Goal: Task Accomplishment & Management: Use online tool/utility

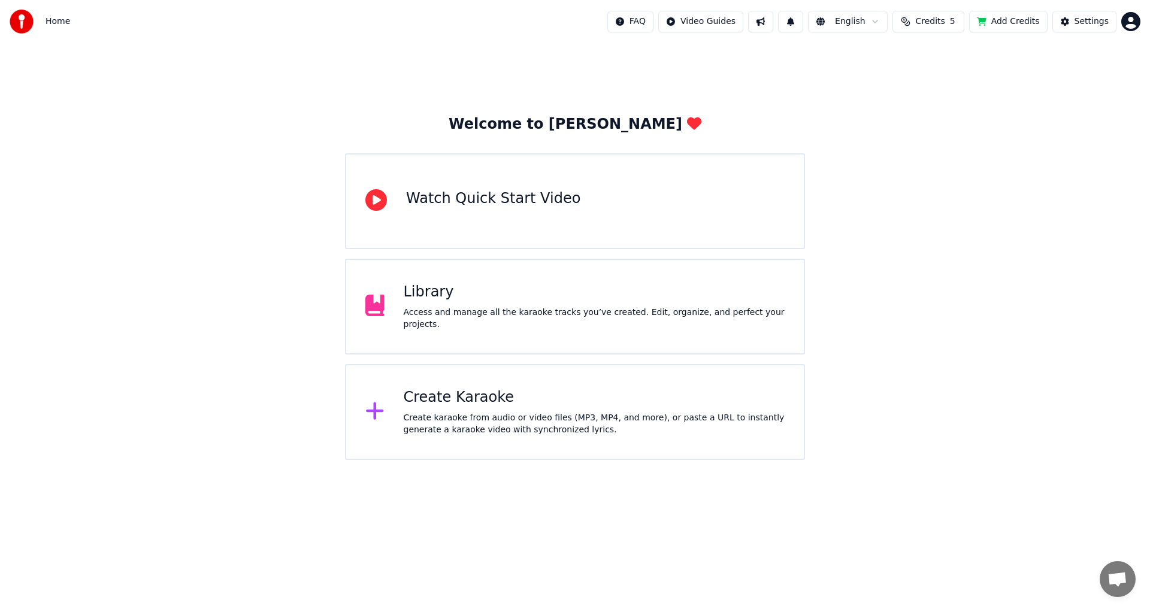
click at [487, 407] on div "Create Karaoke Create karaoke from audio or video files (MP3, MP4, and more), o…" at bounding box center [594, 412] width 381 height 48
click at [436, 404] on div "Create Karaoke" at bounding box center [594, 397] width 381 height 19
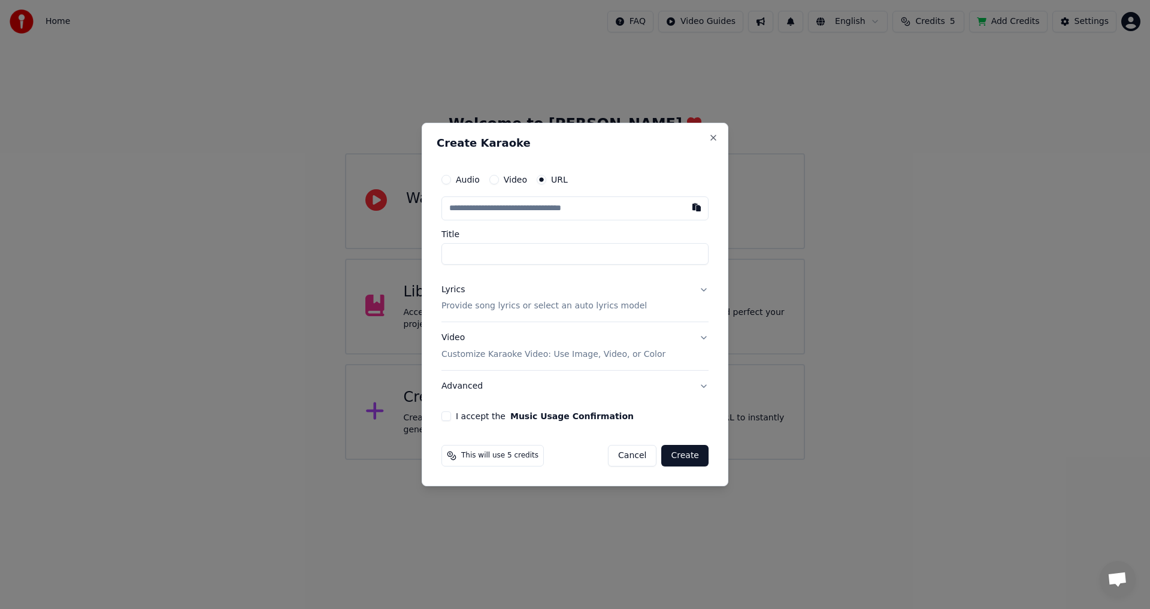
click at [495, 178] on button "Video" at bounding box center [494, 180] width 10 height 10
click at [450, 250] on input "Title" at bounding box center [574, 253] width 267 height 22
type input "****"
click at [703, 289] on button "Lyrics Provide song lyrics or select an auto lyrics model" at bounding box center [574, 298] width 267 height 48
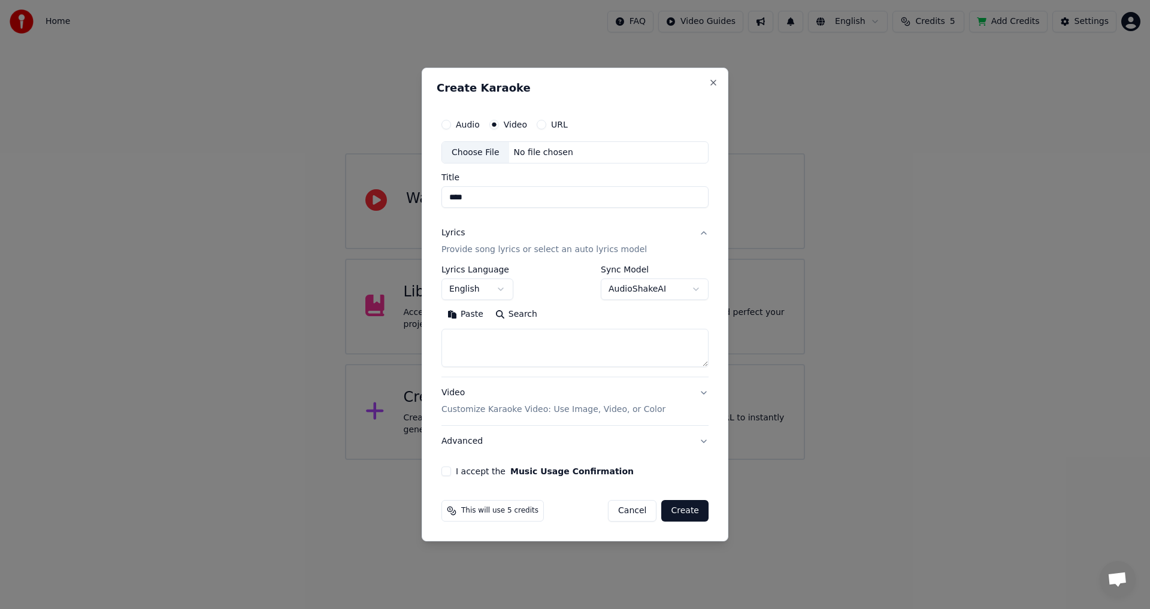
click at [501, 289] on button "English" at bounding box center [477, 290] width 72 height 22
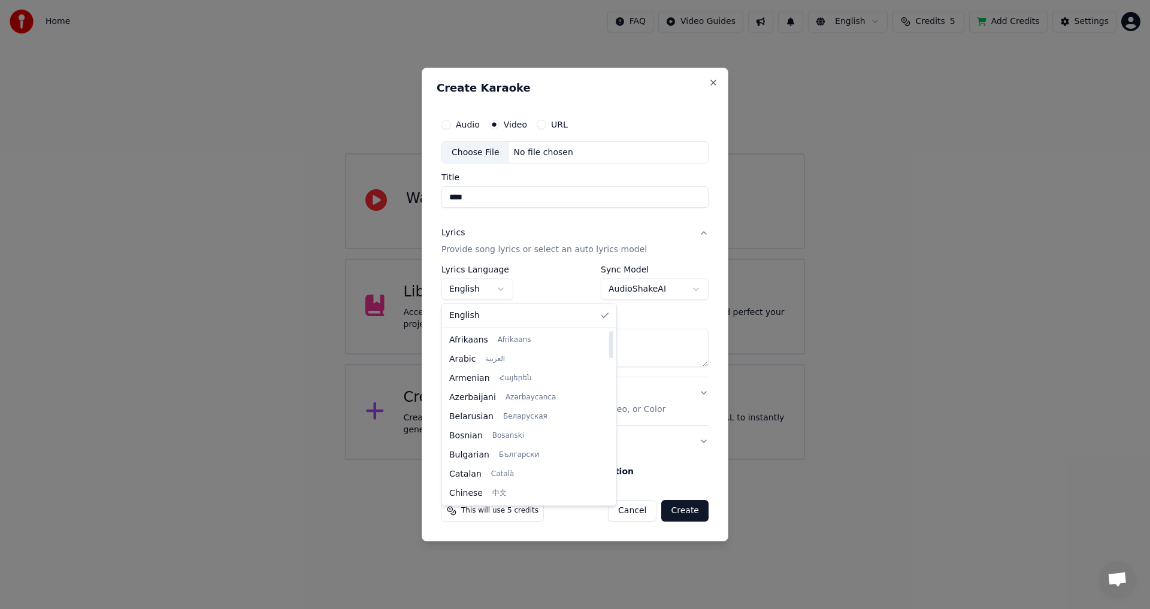
select select "**"
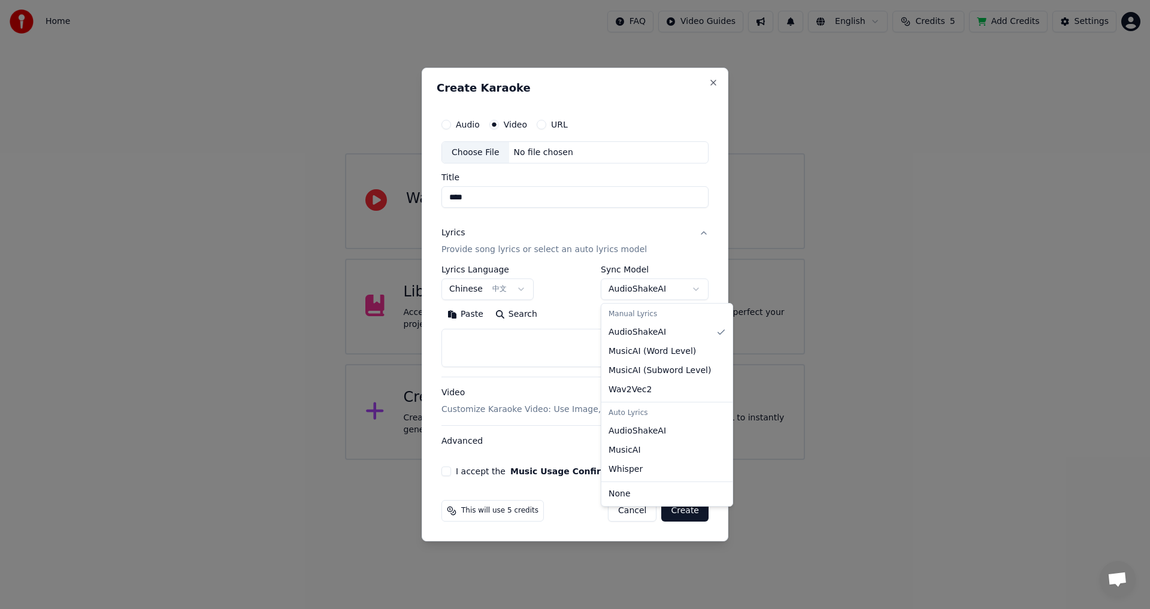
click at [693, 288] on body "**********" at bounding box center [575, 230] width 1150 height 460
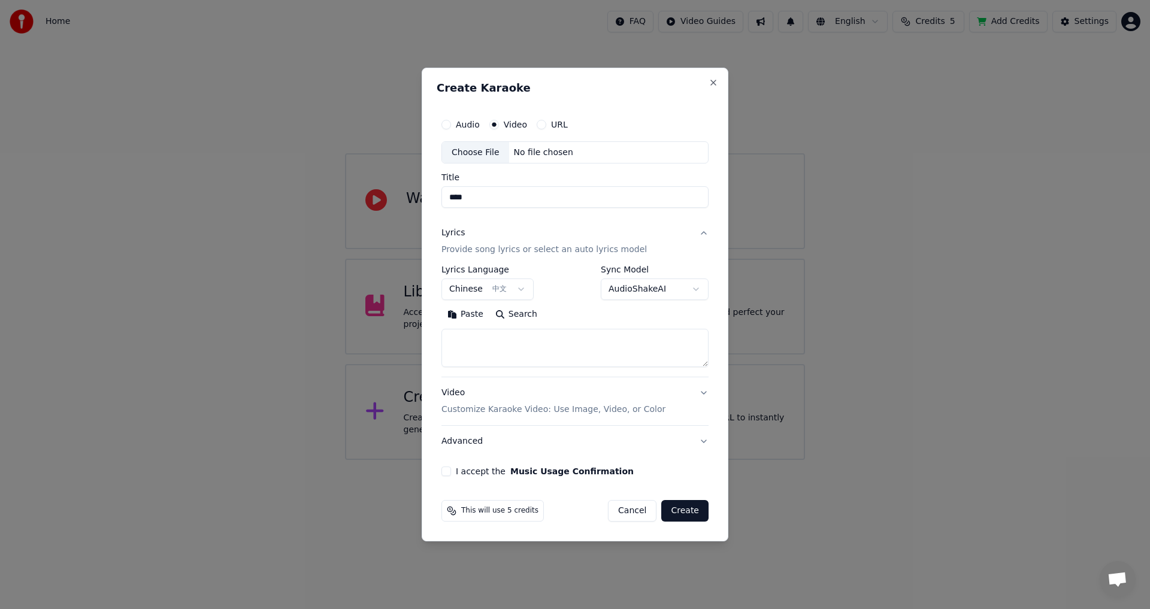
click at [457, 339] on body "**********" at bounding box center [575, 230] width 1150 height 460
click at [468, 315] on button "Paste" at bounding box center [465, 314] width 48 height 19
click at [465, 335] on textarea "**********" at bounding box center [574, 348] width 267 height 38
click at [476, 341] on textarea "**********" at bounding box center [574, 348] width 267 height 38
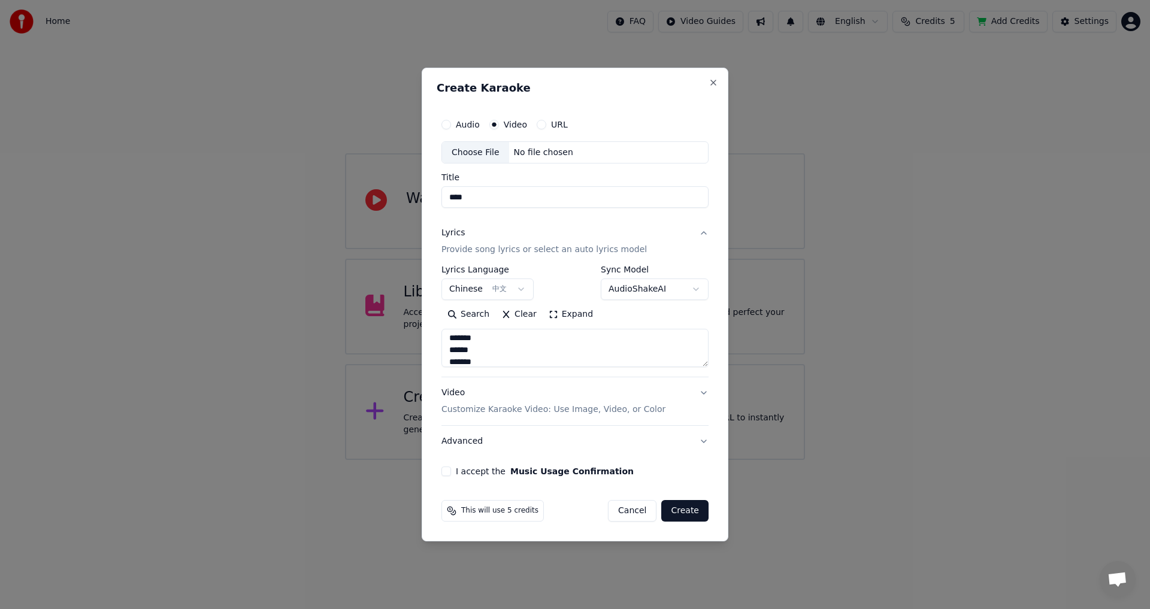
scroll to position [0, 0]
type textarea "**********"
select select
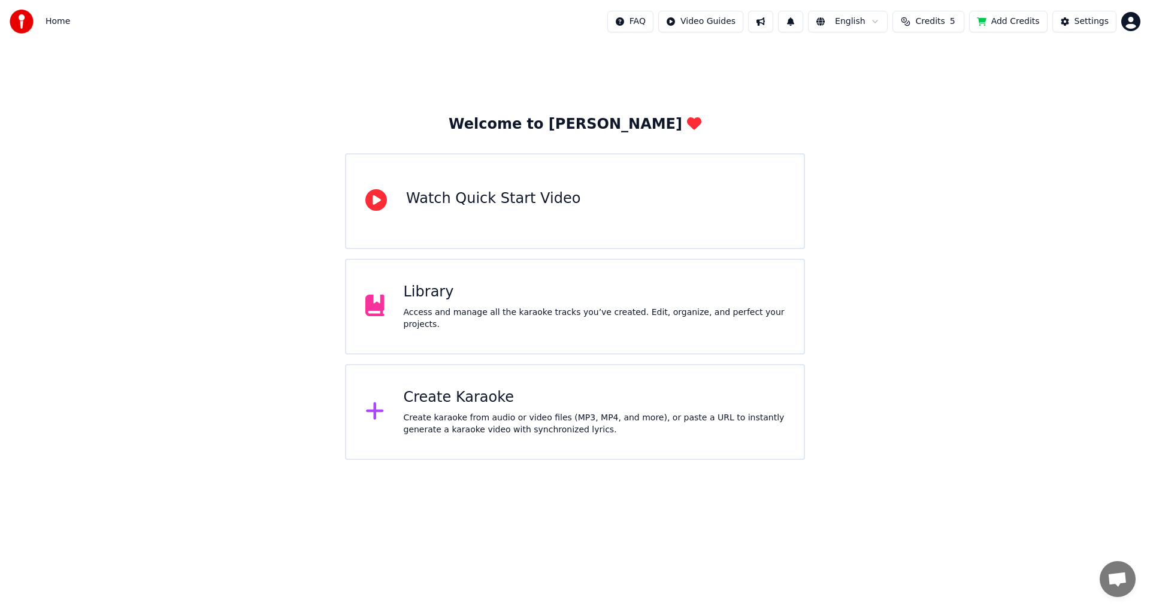
click at [454, 393] on div "Create Karaoke" at bounding box center [594, 397] width 381 height 19
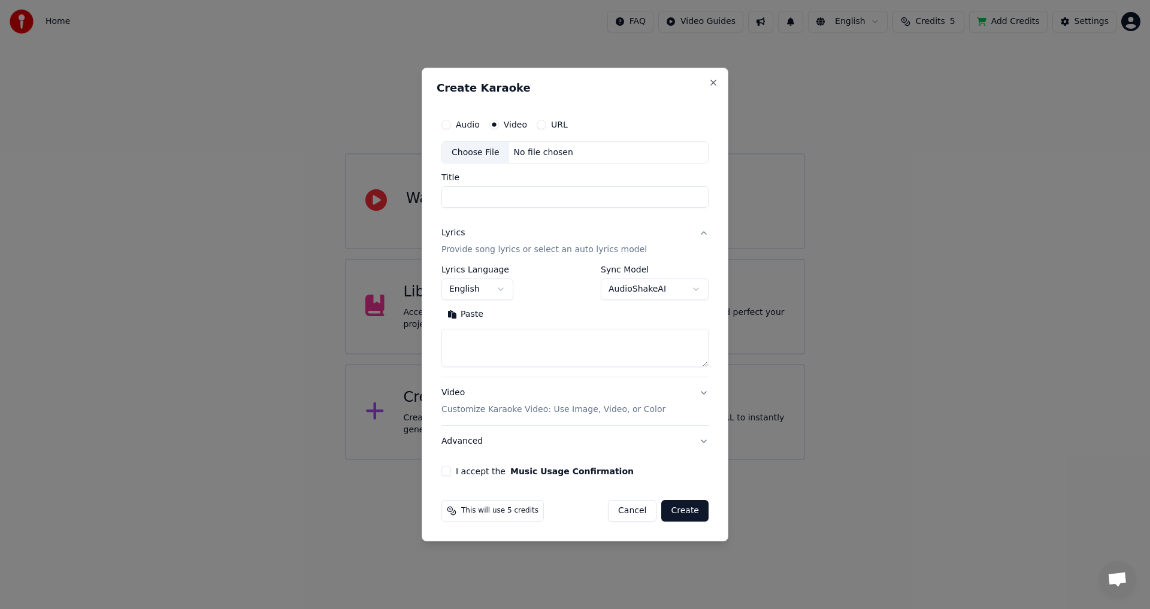
click at [456, 338] on textarea at bounding box center [574, 348] width 267 height 38
click at [463, 311] on button "Paste" at bounding box center [465, 314] width 48 height 19
click at [462, 339] on textarea "**********" at bounding box center [574, 348] width 267 height 38
click at [621, 356] on textarea "**********" at bounding box center [574, 348] width 267 height 38
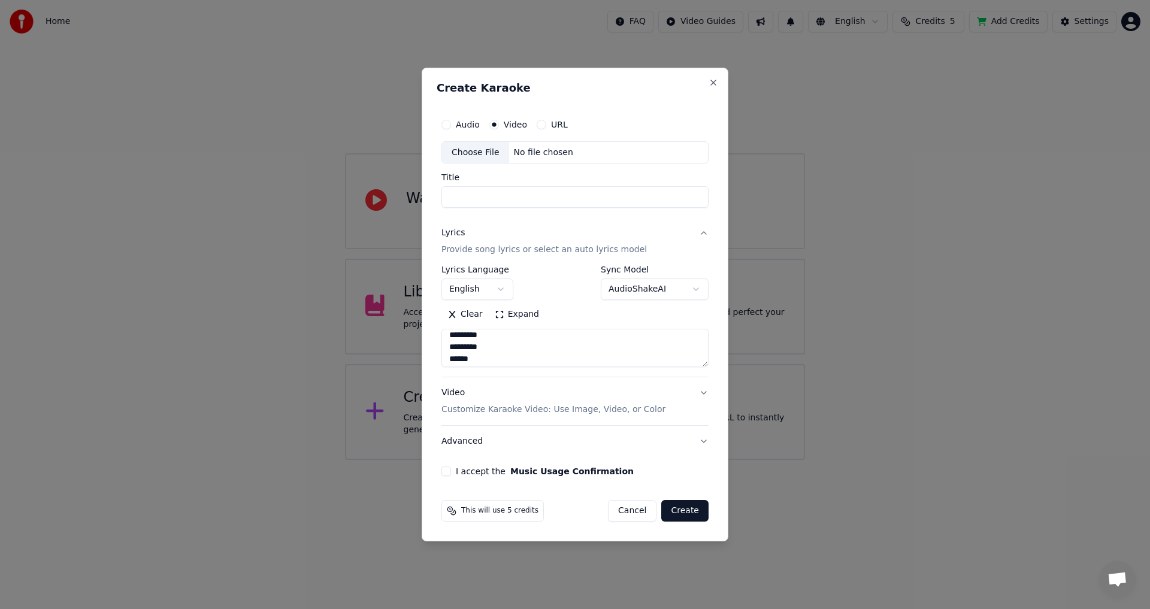
scroll to position [244, 0]
click at [483, 347] on textarea "**********" at bounding box center [574, 348] width 267 height 38
click at [623, 340] on textarea "**********" at bounding box center [574, 348] width 267 height 38
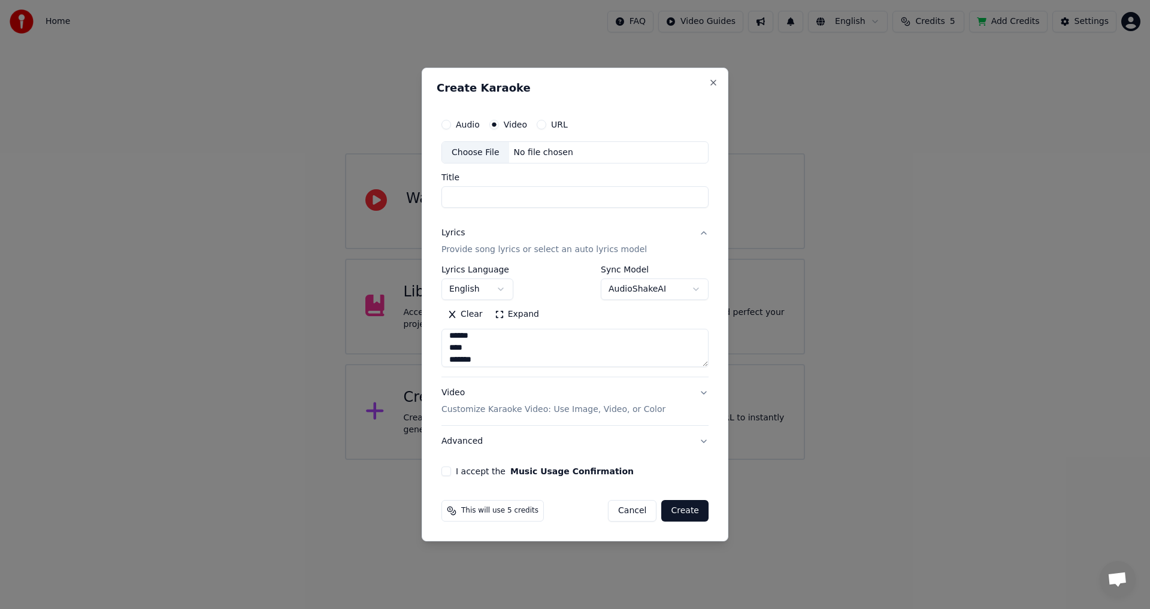
click at [478, 347] on textarea "**********" at bounding box center [574, 348] width 267 height 38
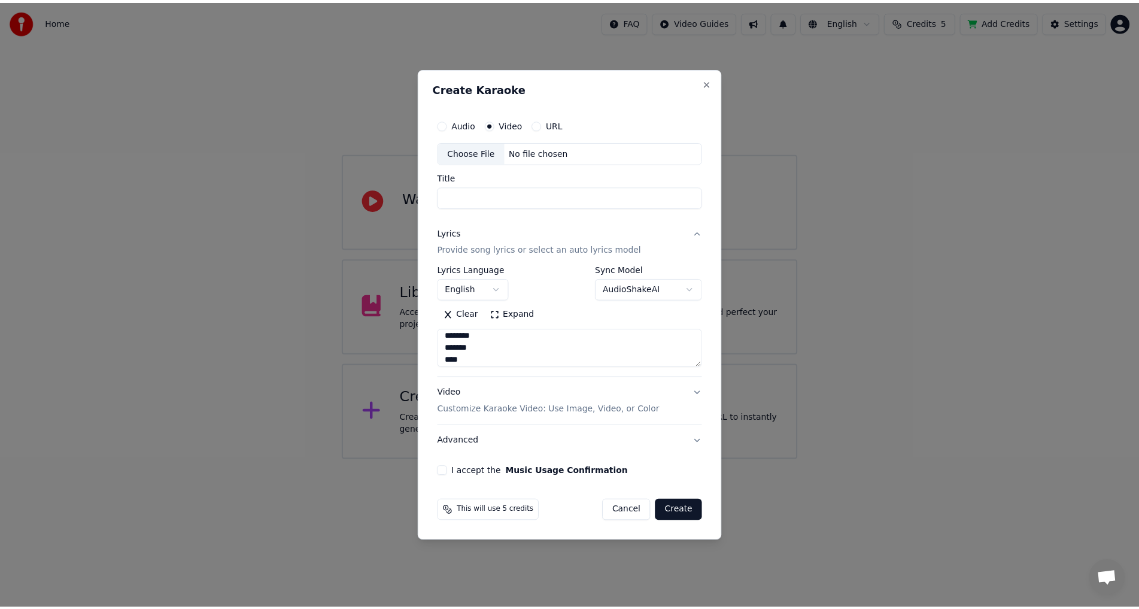
scroll to position [714, 0]
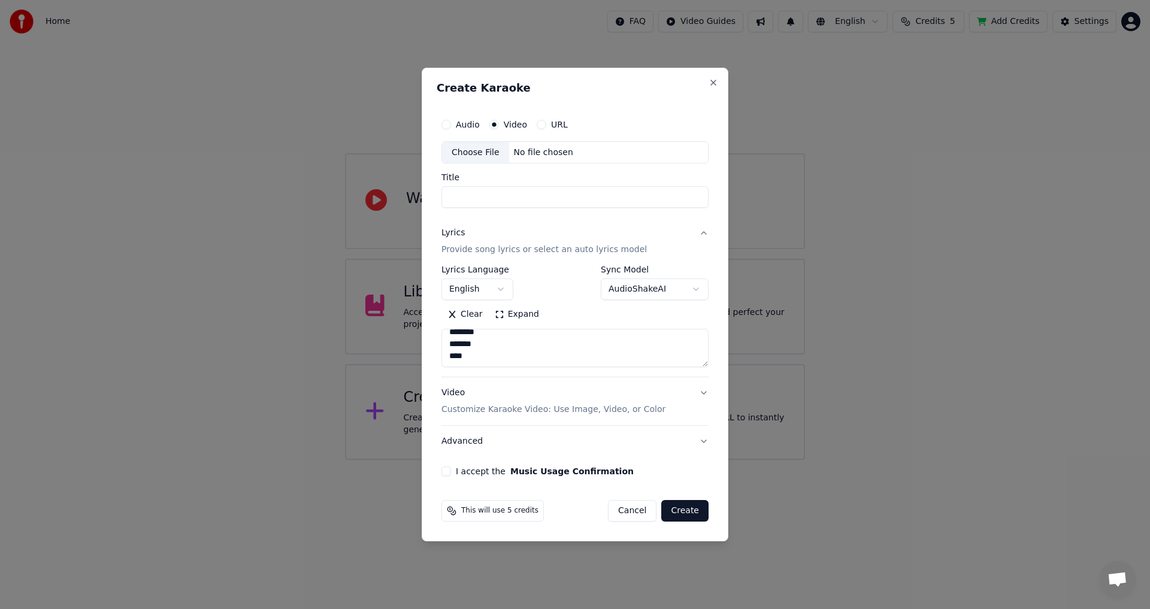
type textarea "**********"
click at [479, 150] on div "Choose File" at bounding box center [475, 153] width 67 height 22
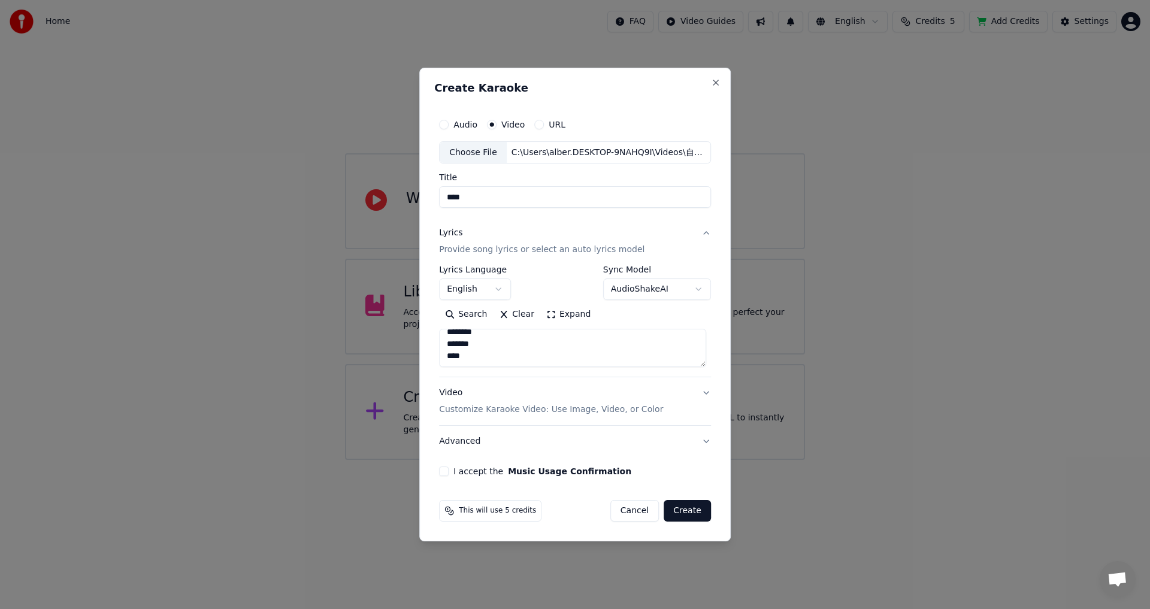
type input "****"
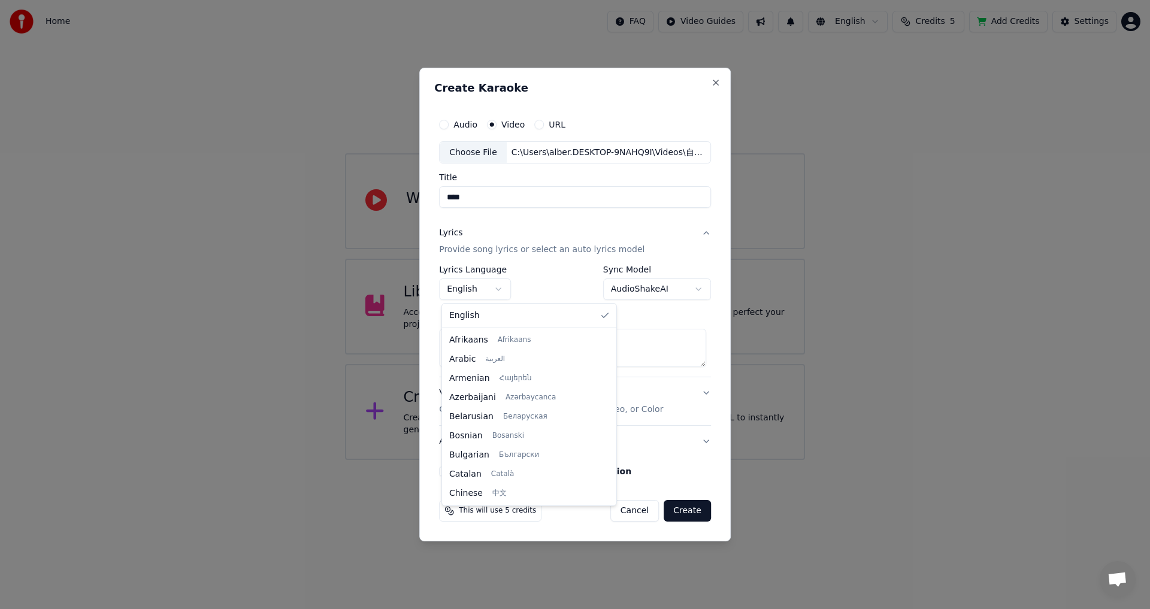
click at [503, 291] on body "**********" at bounding box center [575, 230] width 1150 height 460
select select "**"
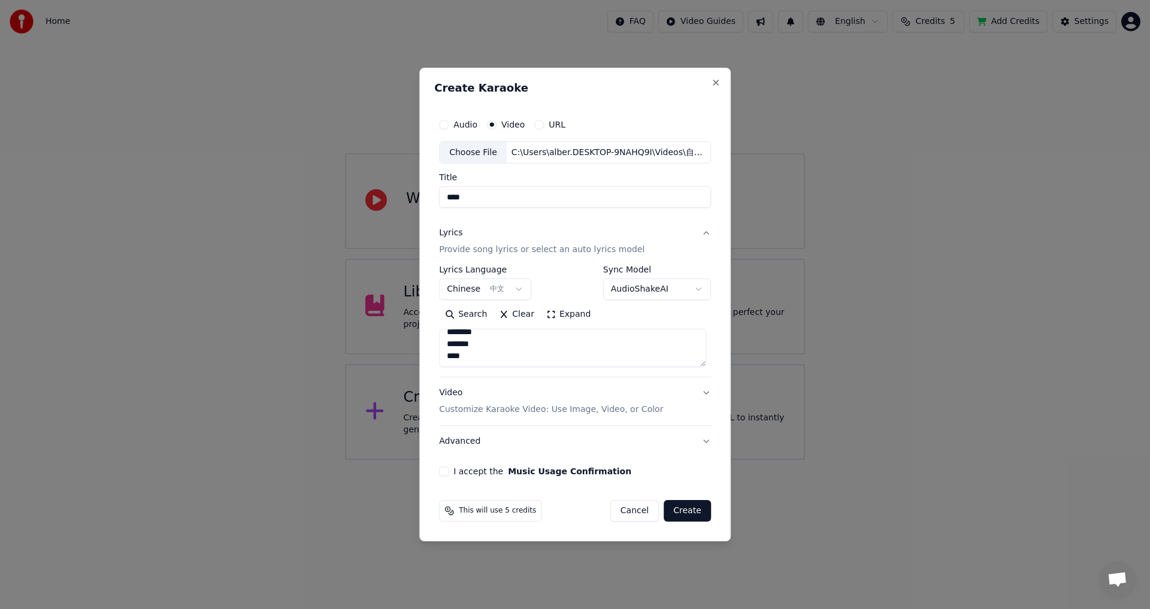
click at [614, 414] on p "Customize Karaoke Video: Use Image, Video, or Color" at bounding box center [551, 410] width 224 height 12
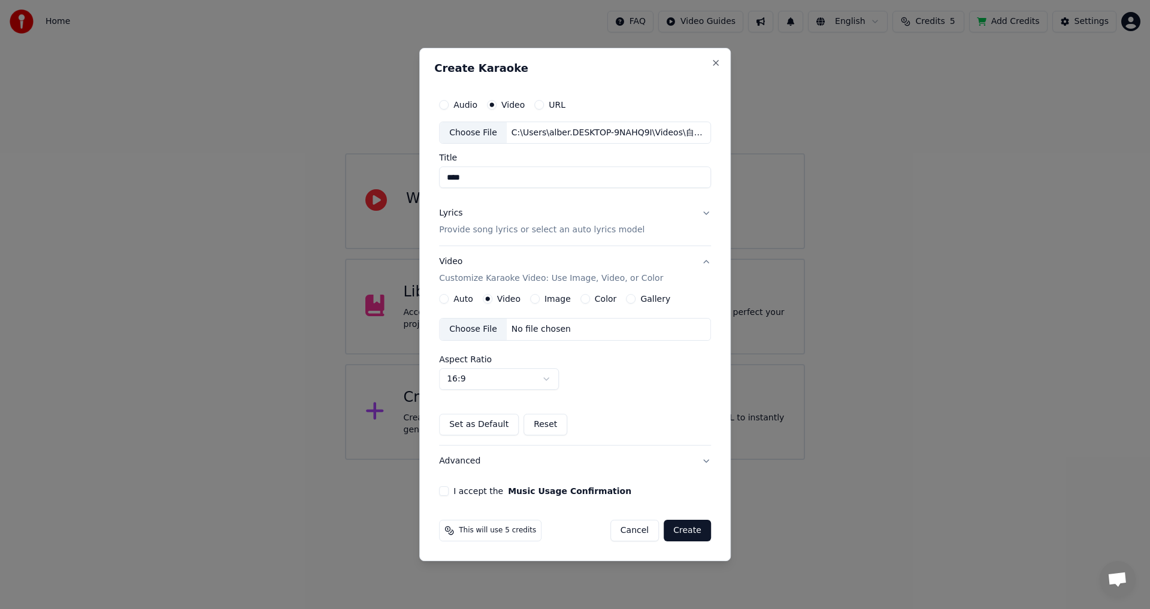
click at [474, 327] on div "Choose File" at bounding box center [472, 330] width 67 height 22
click at [444, 295] on button "Auto" at bounding box center [444, 299] width 10 height 10
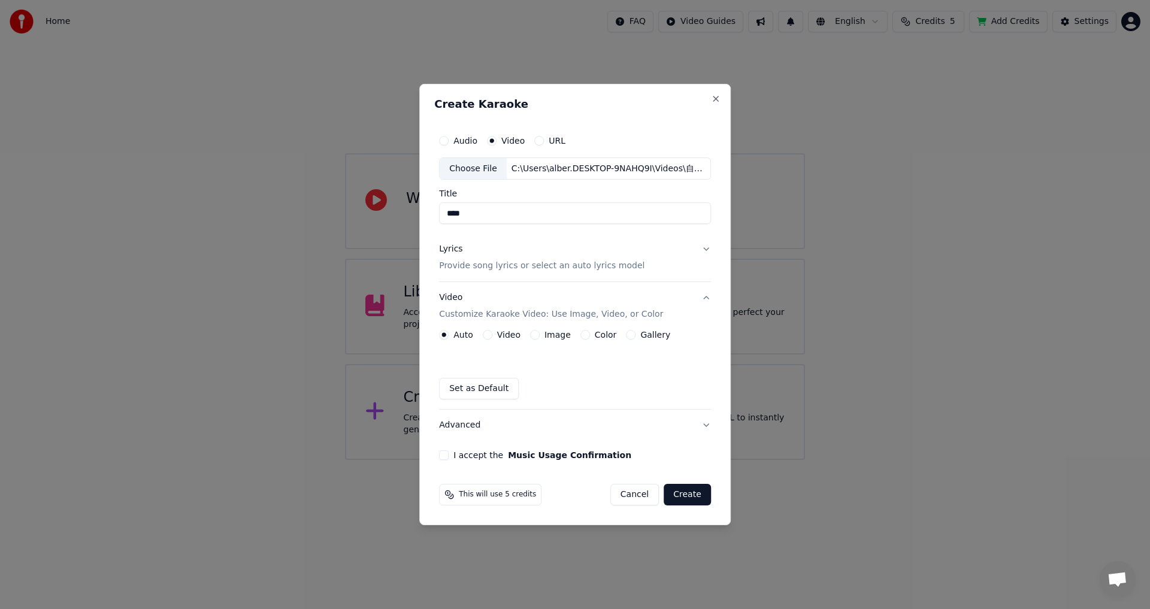
click at [535, 266] on p "Provide song lyrics or select an auto lyrics model" at bounding box center [541, 266] width 205 height 12
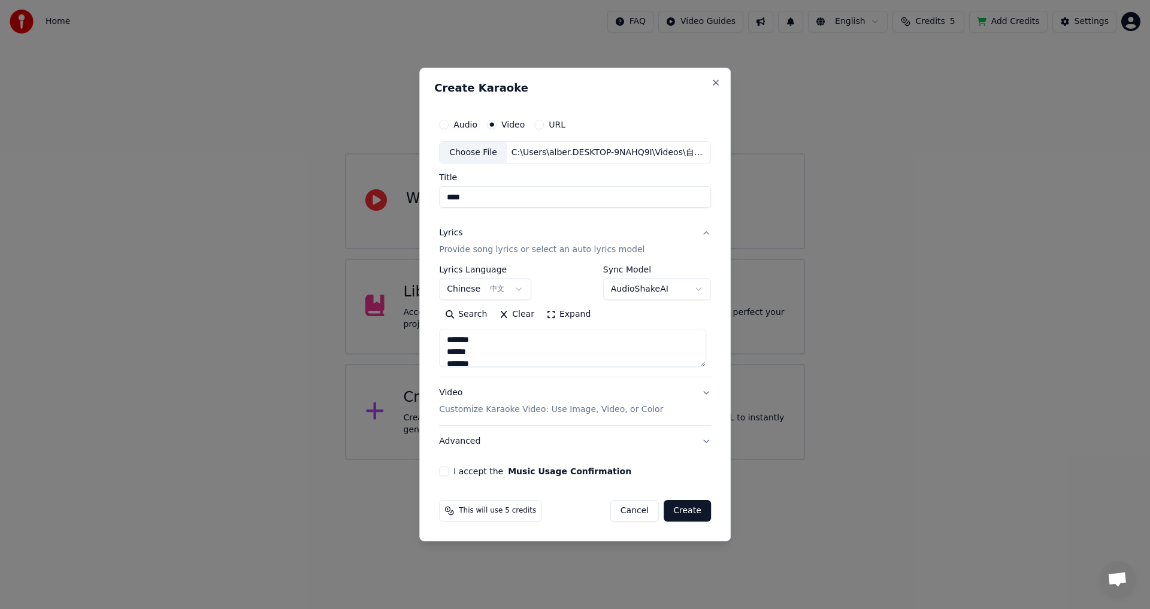
click at [448, 472] on button "I accept the Music Usage Confirmation" at bounding box center [444, 471] width 10 height 10
click at [707, 392] on button "Video Customize Karaoke Video: Use Image, Video, or Color" at bounding box center [575, 402] width 272 height 48
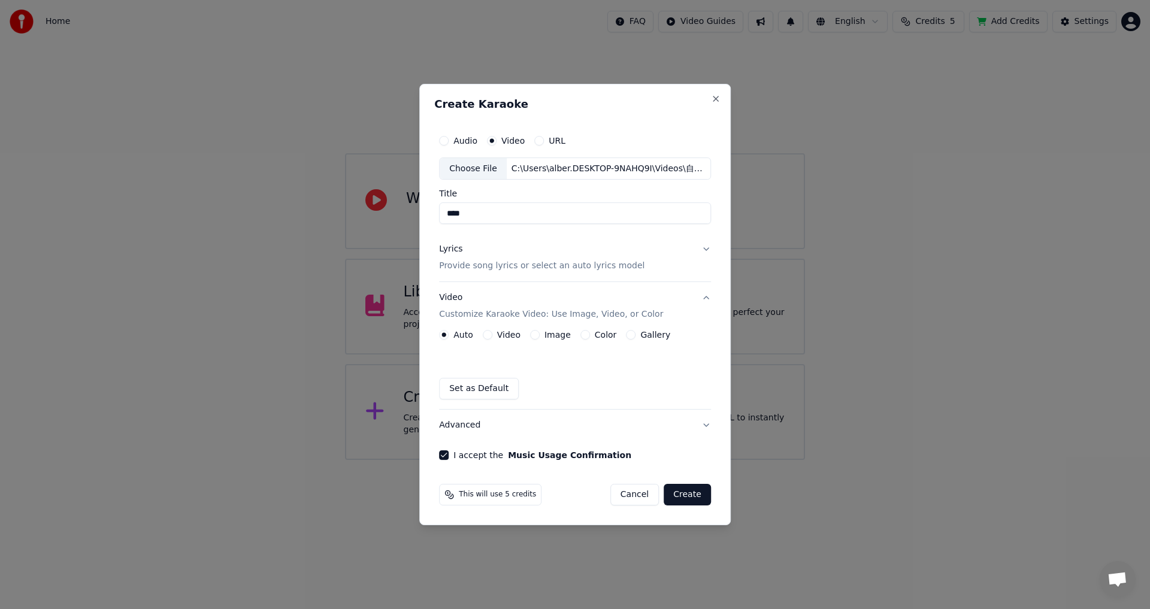
click at [707, 392] on div "Set as Default" at bounding box center [575, 389] width 272 height 22
click at [706, 248] on button "Lyrics Provide song lyrics or select an auto lyrics model" at bounding box center [575, 258] width 272 height 48
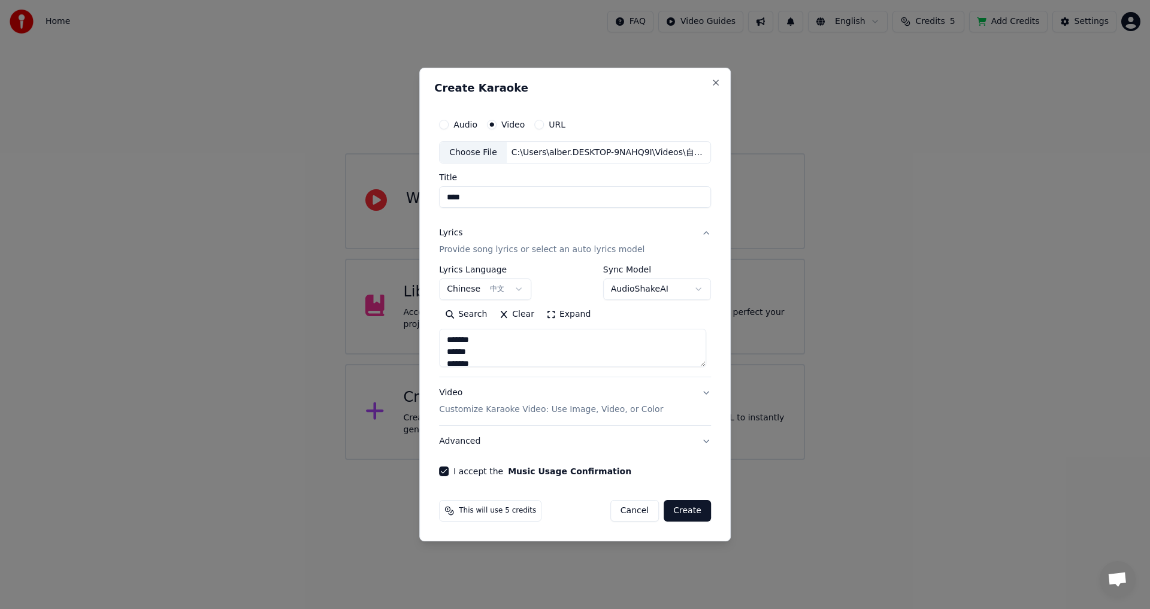
click at [681, 513] on button "Create" at bounding box center [686, 511] width 47 height 22
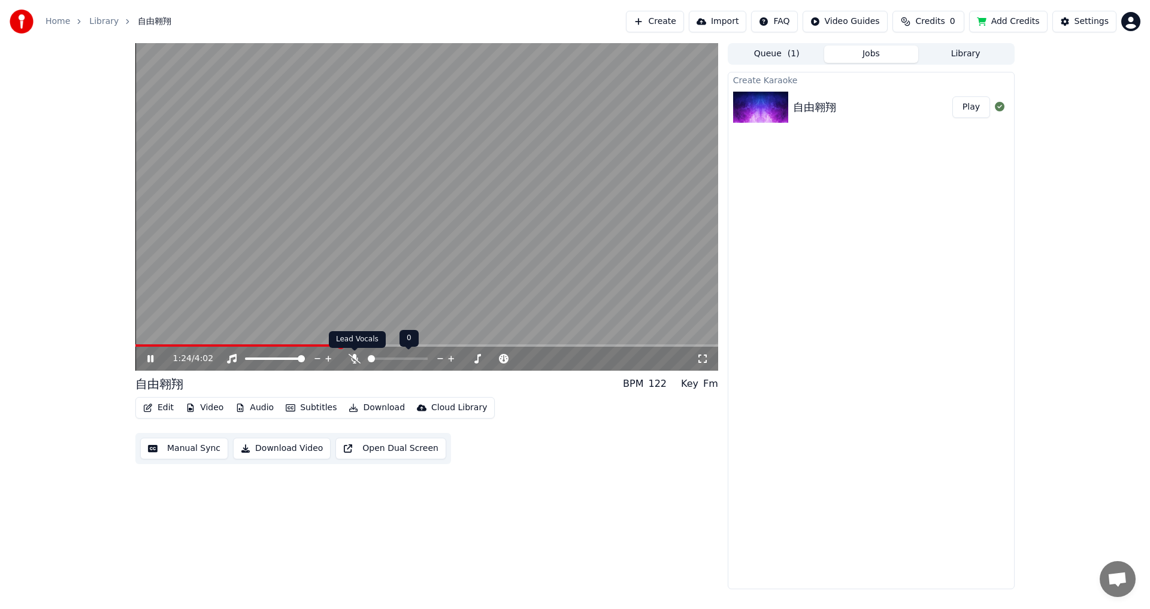
click at [357, 356] on icon at bounding box center [354, 359] width 12 height 10
click at [137, 344] on video at bounding box center [426, 207] width 583 height 328
click at [141, 343] on video at bounding box center [426, 207] width 583 height 328
click at [140, 345] on span at bounding box center [137, 345] width 5 height 2
click at [135, 348] on span at bounding box center [138, 345] width 7 height 7
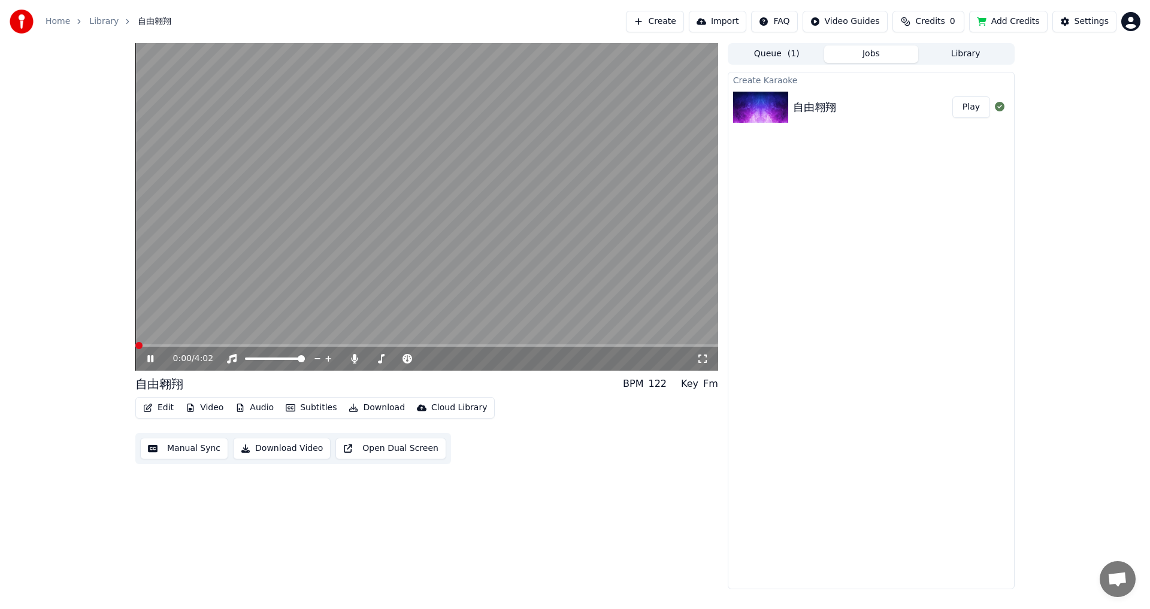
click at [131, 348] on div "0:00 / 4:02 自由翱翔 BPM 122 Key Fm Edit Video Audio Subtitles Download Cloud Libra…" at bounding box center [575, 316] width 898 height 546
click at [700, 363] on icon at bounding box center [702, 358] width 8 height 8
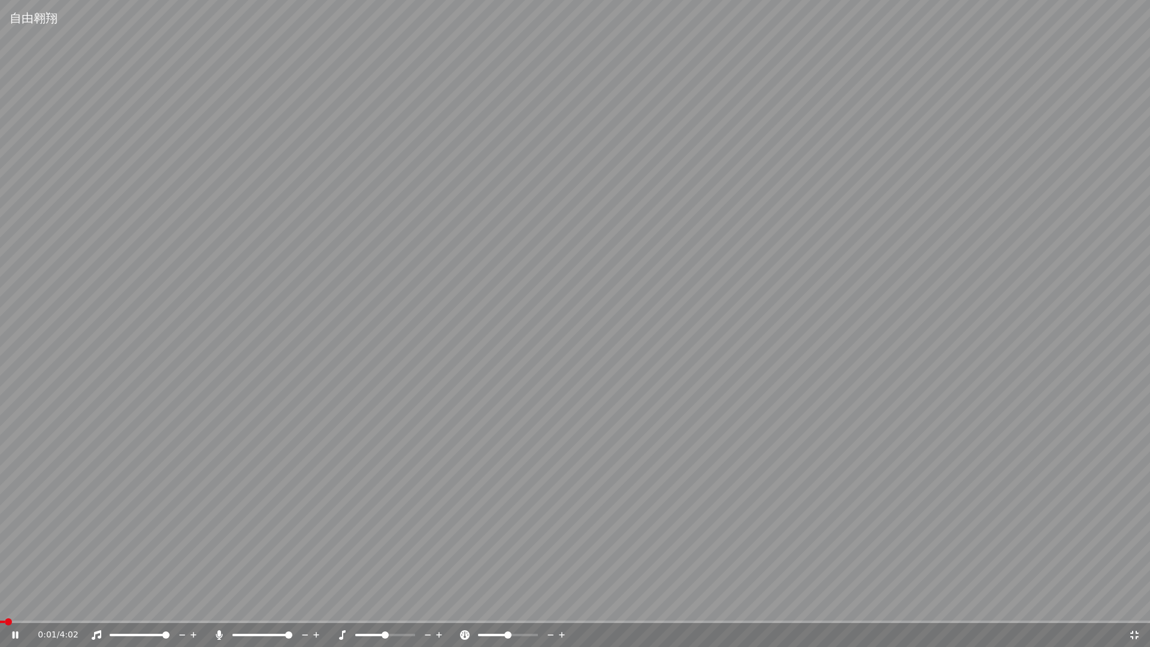
click at [5, 608] on span at bounding box center [2, 621] width 5 height 2
click at [0, 608] on span at bounding box center [0, 621] width 0 height 2
click at [0, 608] on span at bounding box center [3, 621] width 7 height 7
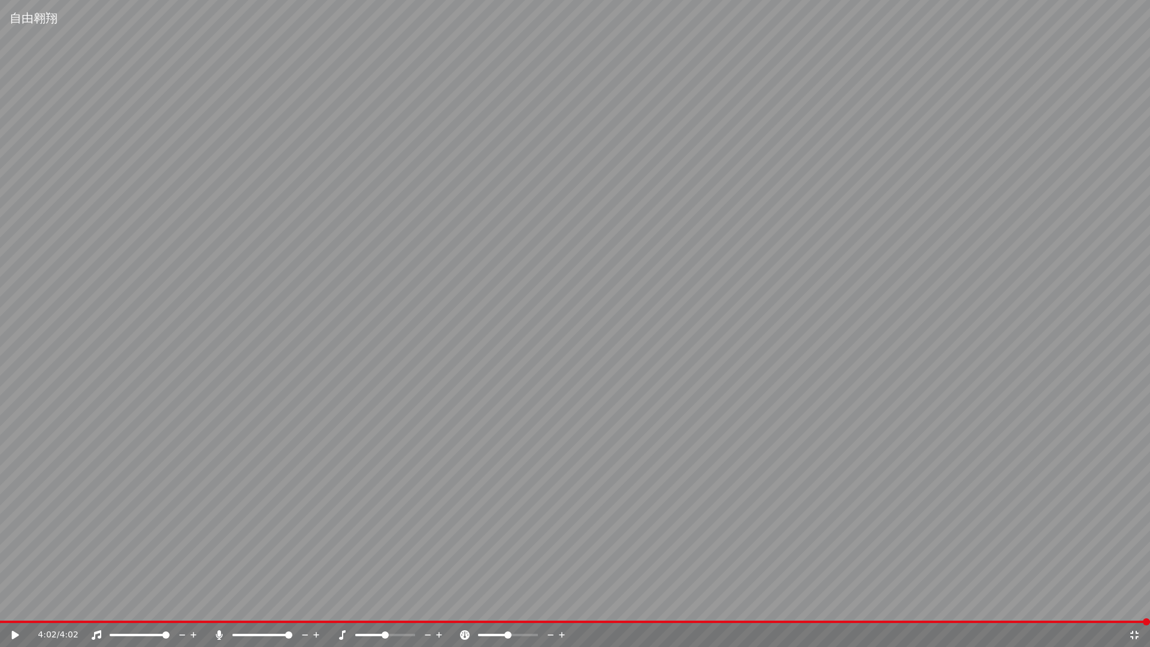
click at [1134, 608] on icon at bounding box center [1134, 635] width 12 height 10
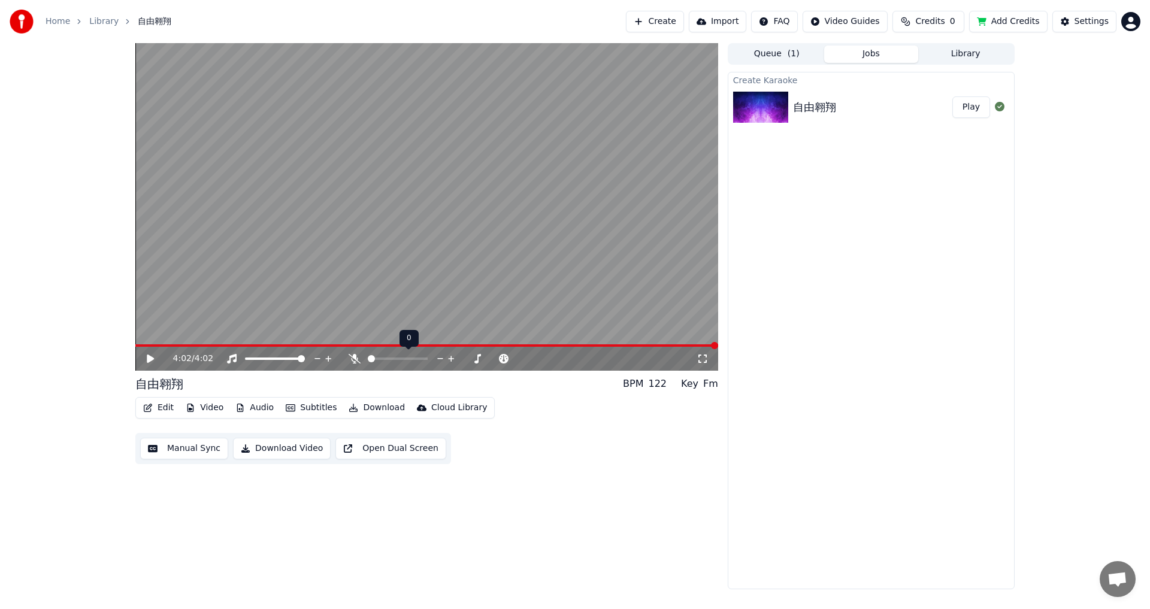
click at [368, 355] on span at bounding box center [371, 358] width 7 height 7
click at [145, 359] on icon at bounding box center [159, 359] width 28 height 10
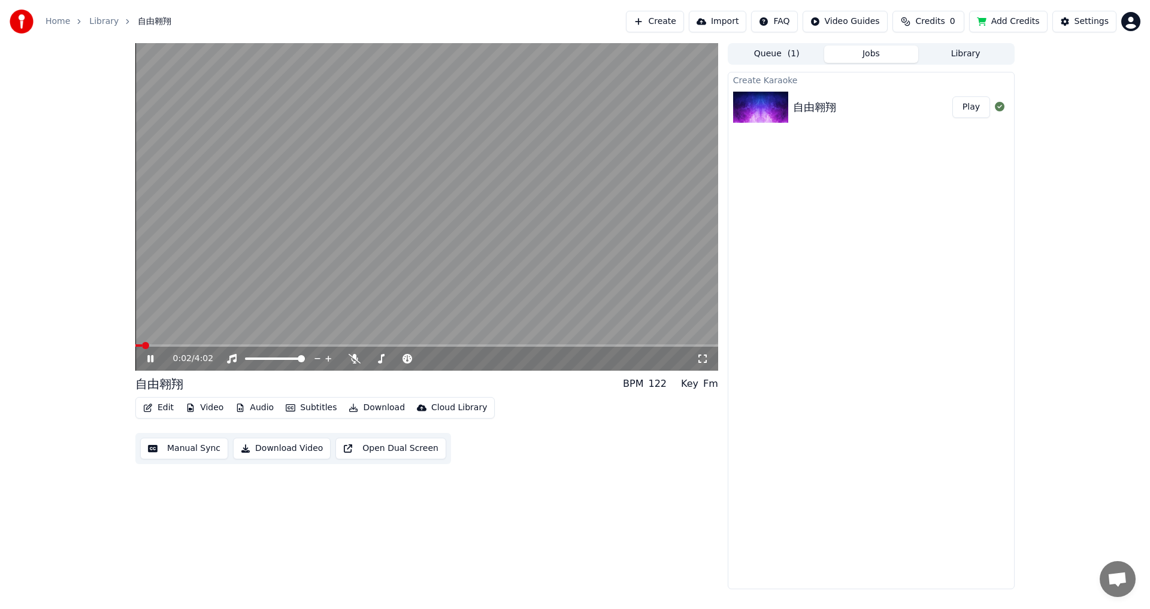
click at [702, 359] on icon at bounding box center [702, 359] width 12 height 10
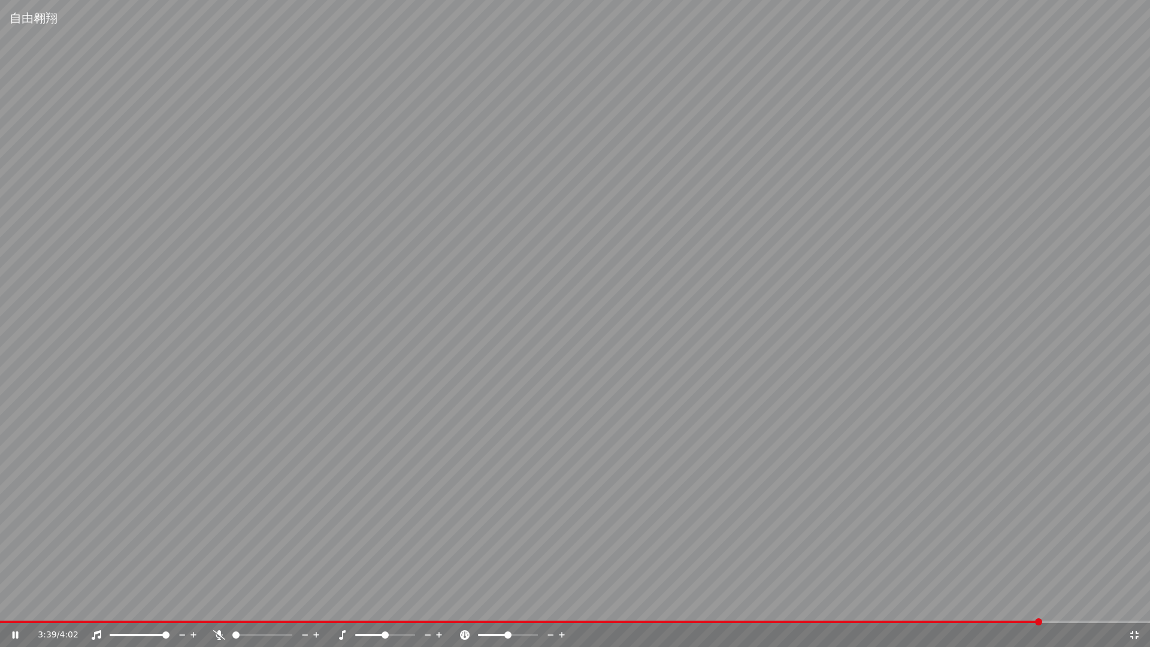
click at [1133, 608] on icon at bounding box center [1134, 635] width 12 height 10
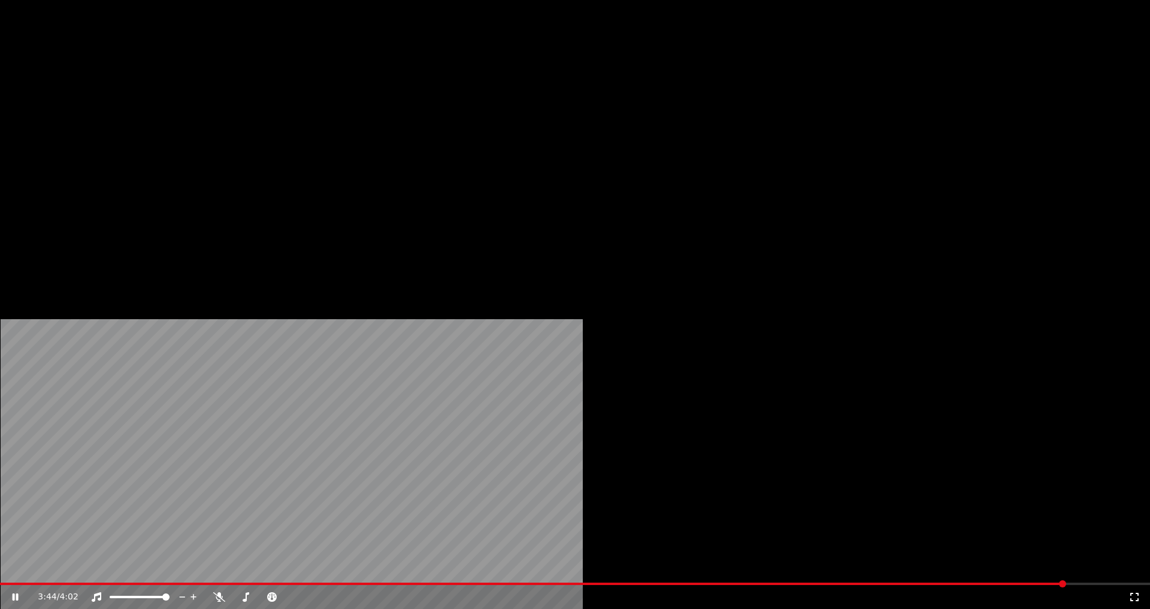
click at [160, 89] on button "Edit" at bounding box center [158, 80] width 40 height 17
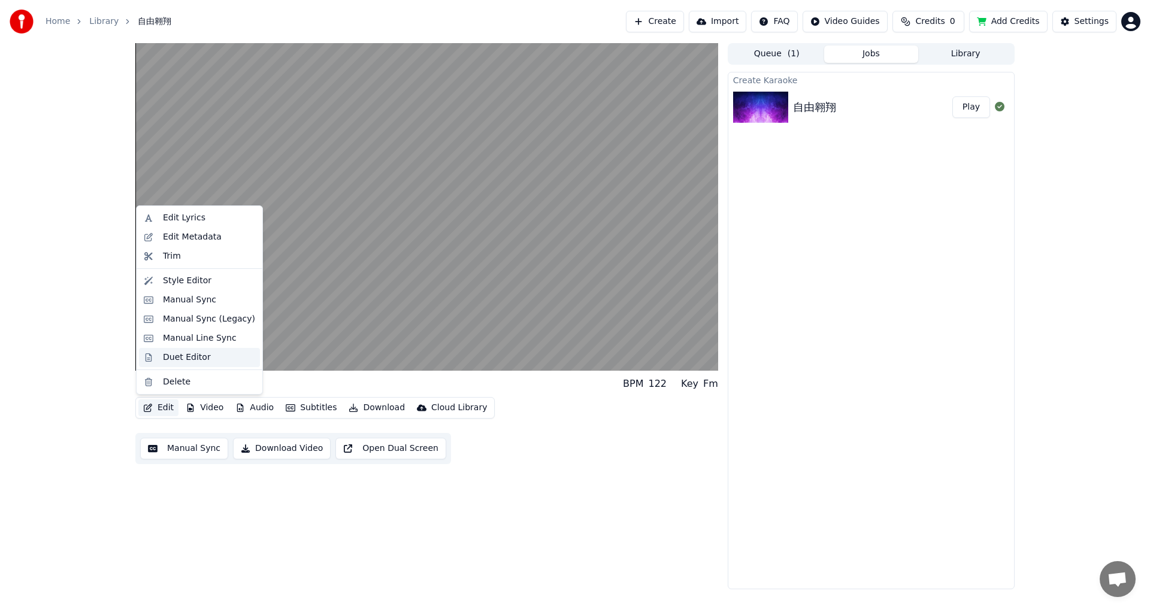
click at [171, 359] on div "Duet Editor" at bounding box center [187, 357] width 48 height 12
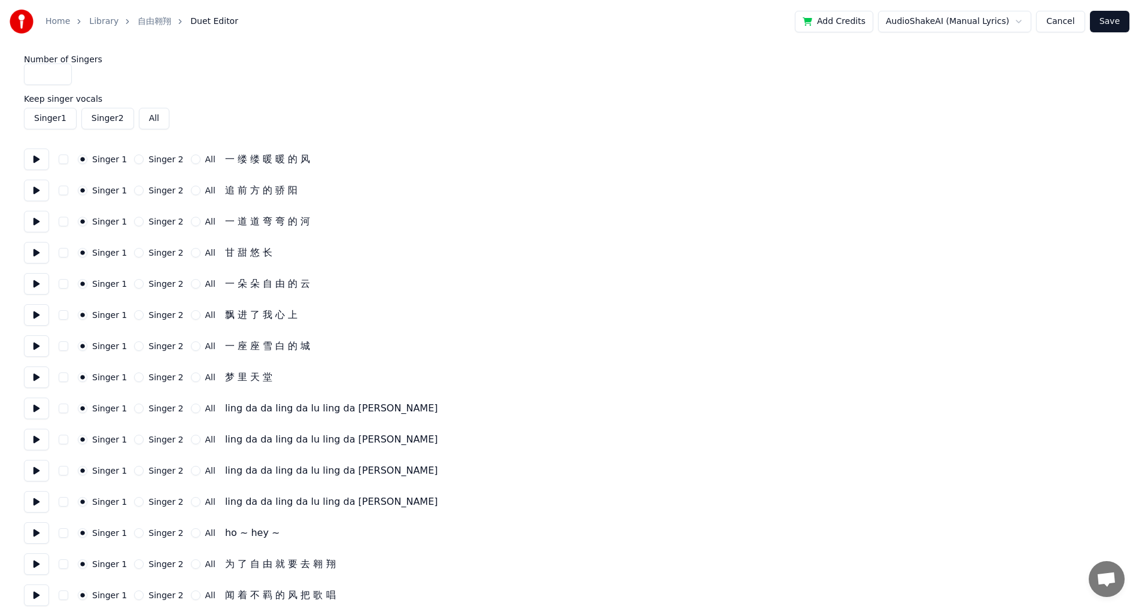
click at [134, 287] on button "Singer 2" at bounding box center [139, 284] width 10 height 10
click at [134, 315] on button "Singer 2" at bounding box center [139, 315] width 10 height 10
click at [134, 348] on button "Singer 2" at bounding box center [139, 346] width 10 height 10
click at [134, 380] on button "Singer 2" at bounding box center [139, 377] width 10 height 10
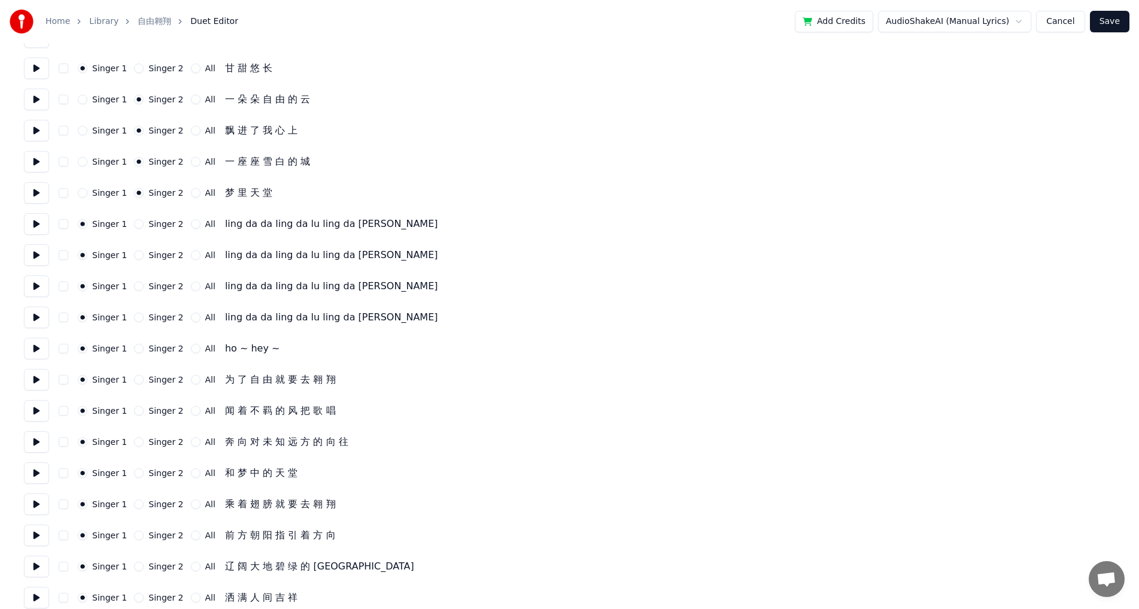
scroll to position [195, 0]
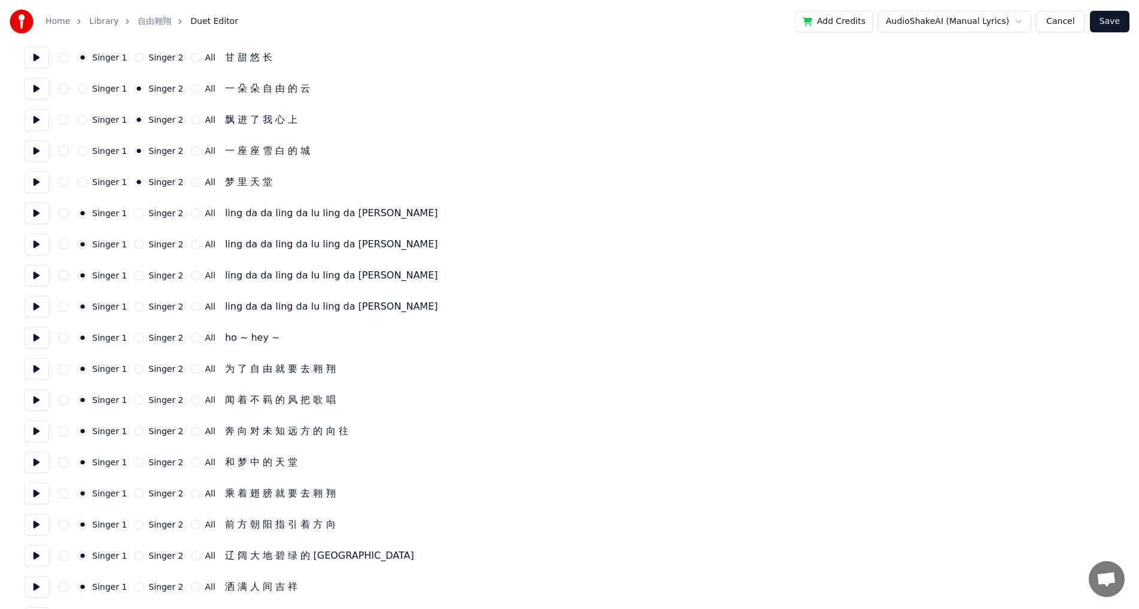
click at [135, 369] on button "Singer 2" at bounding box center [139, 369] width 10 height 10
click at [134, 399] on button "Singer 2" at bounding box center [139, 400] width 10 height 10
click at [134, 432] on button "Singer 2" at bounding box center [139, 431] width 10 height 10
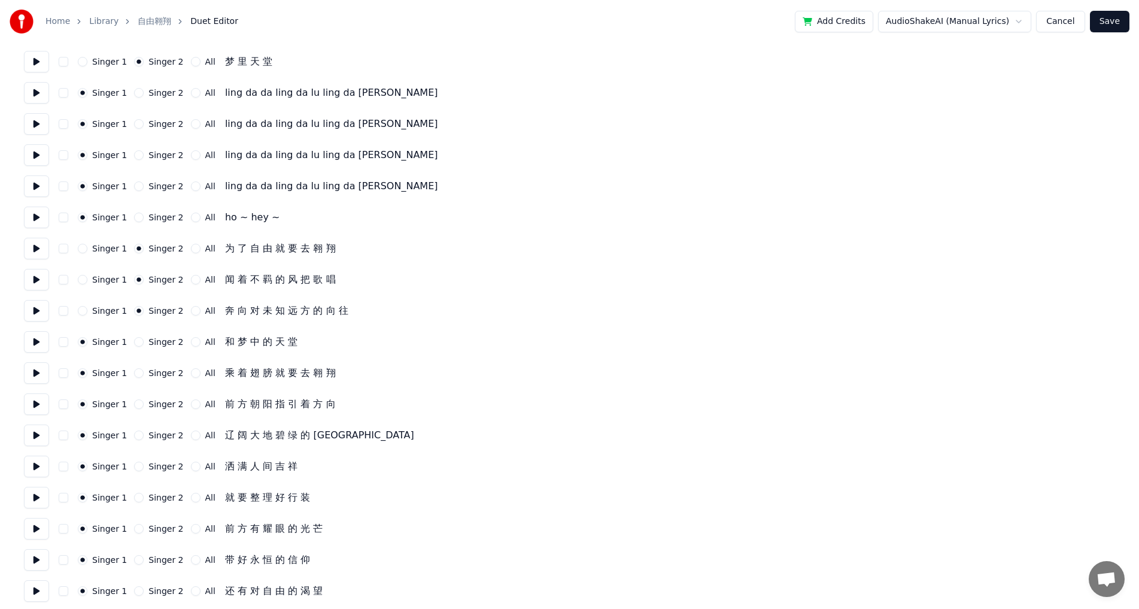
scroll to position [354, 0]
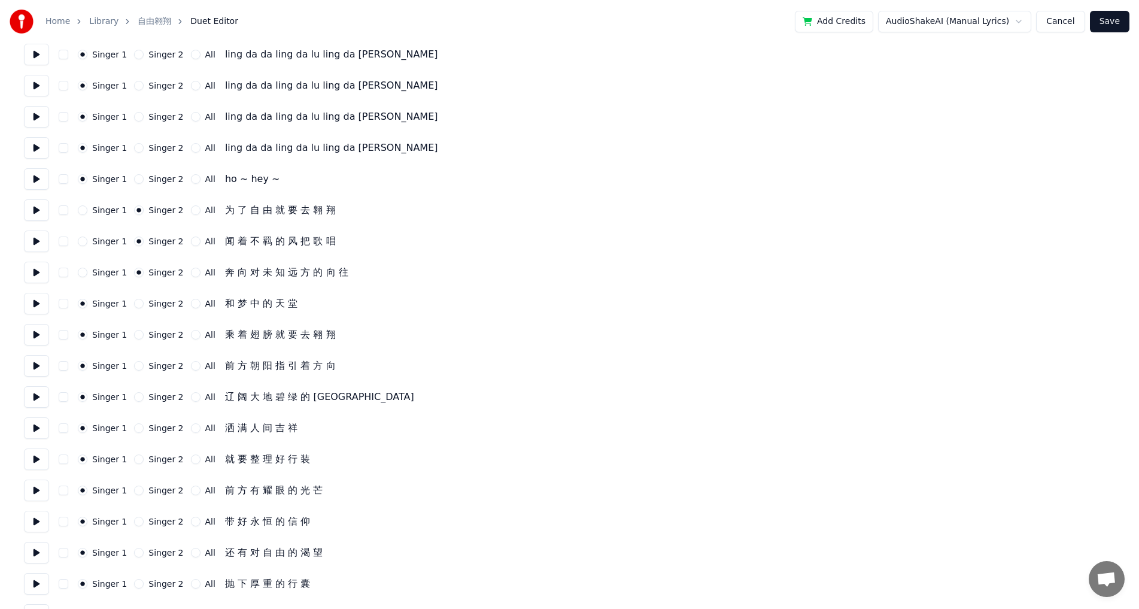
click at [83, 242] on button "Singer 1" at bounding box center [83, 242] width 10 height 10
click at [137, 303] on button "Singer 2" at bounding box center [139, 304] width 10 height 10
click at [134, 336] on button "Singer 2" at bounding box center [139, 335] width 10 height 10
click at [137, 396] on button "Singer 2" at bounding box center [139, 397] width 10 height 10
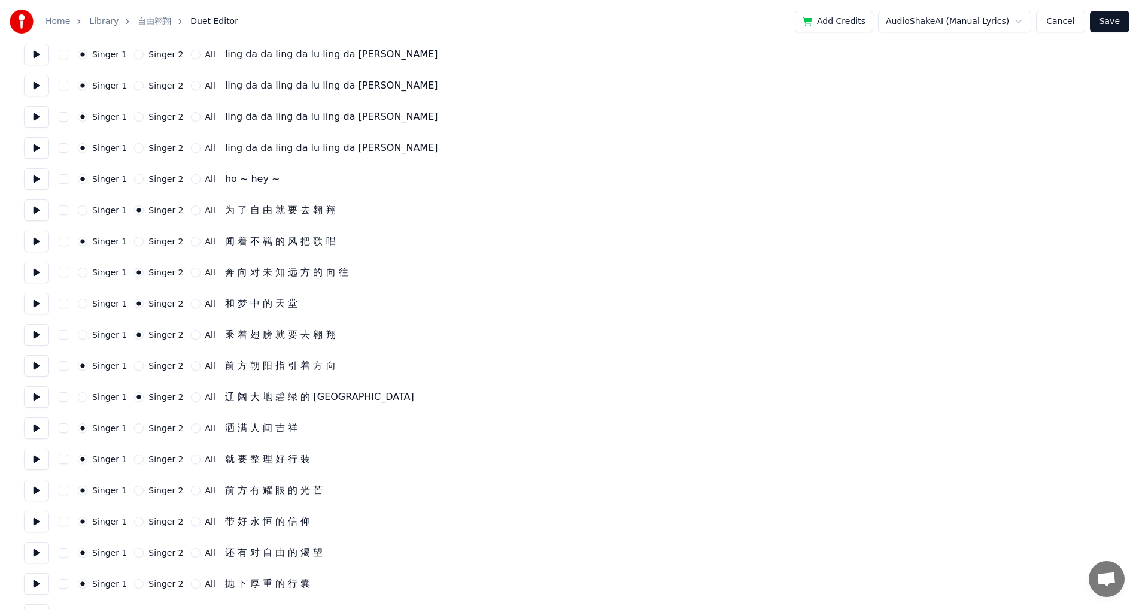
click at [135, 427] on button "Singer 2" at bounding box center [139, 428] width 10 height 10
click at [137, 427] on circle "button" at bounding box center [139, 428] width 4 height 4
click at [134, 492] on button "Singer 2" at bounding box center [139, 491] width 10 height 10
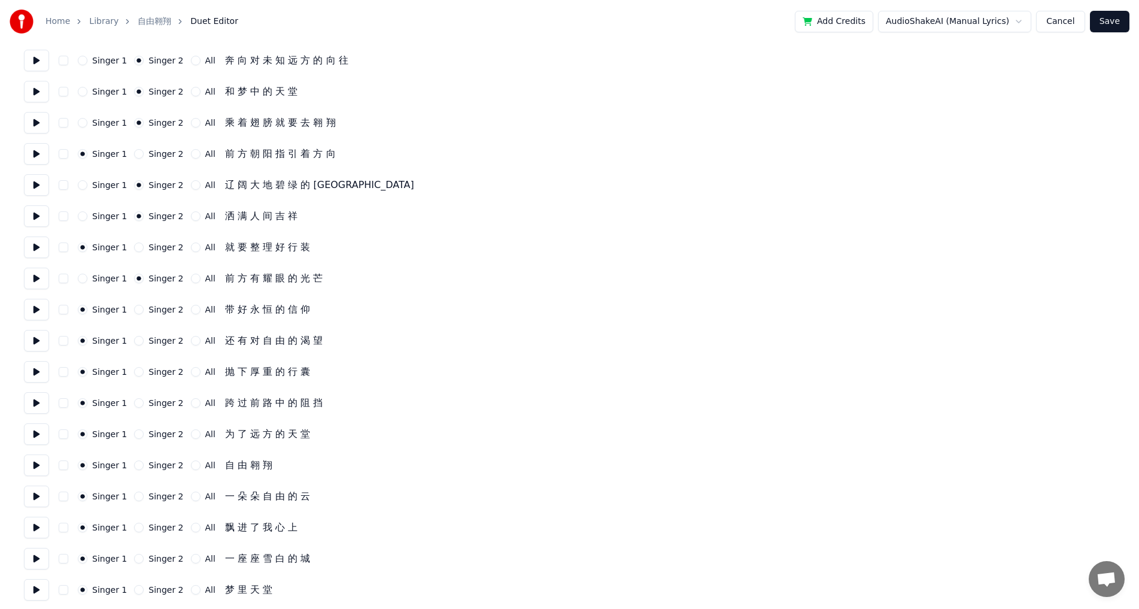
scroll to position [568, 0]
click at [137, 340] on button "Singer 2" at bounding box center [139, 339] width 10 height 10
click at [140, 400] on div "Singer 2" at bounding box center [158, 401] width 49 height 10
click at [138, 402] on button "Singer 2" at bounding box center [139, 401] width 10 height 10
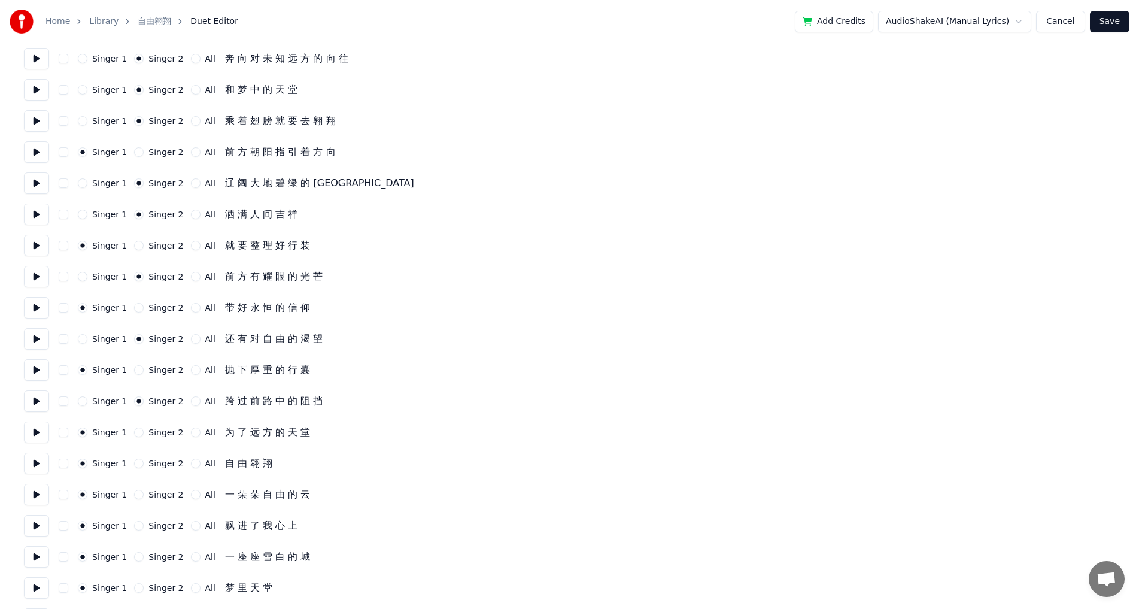
click at [192, 465] on div "All" at bounding box center [203, 464] width 25 height 10
click at [191, 465] on button "All" at bounding box center [196, 464] width 10 height 10
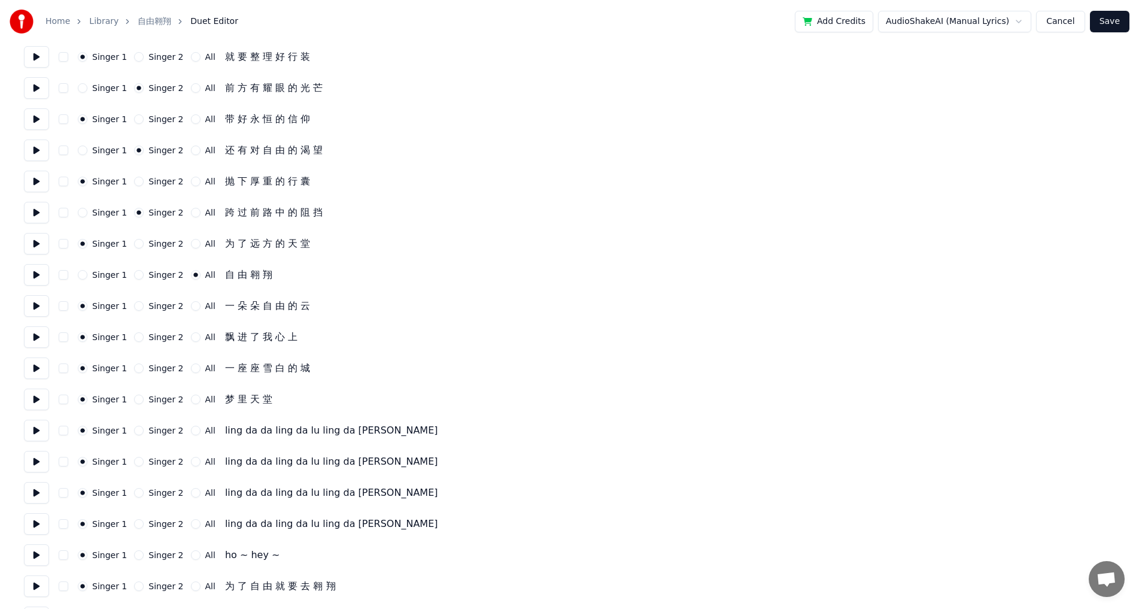
scroll to position [796, 0]
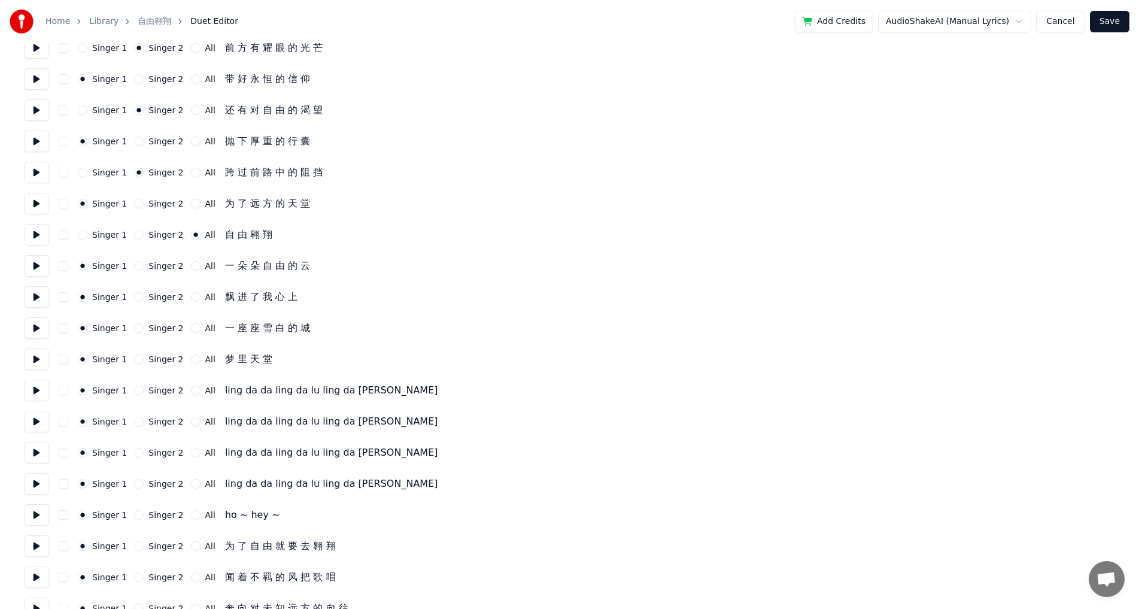
click at [138, 266] on button "Singer 2" at bounding box center [139, 266] width 10 height 10
click at [134, 296] on button "Singer 2" at bounding box center [139, 297] width 10 height 10
click at [136, 329] on button "Singer 2" at bounding box center [139, 328] width 10 height 10
click at [134, 357] on button "Singer 2" at bounding box center [139, 359] width 10 height 10
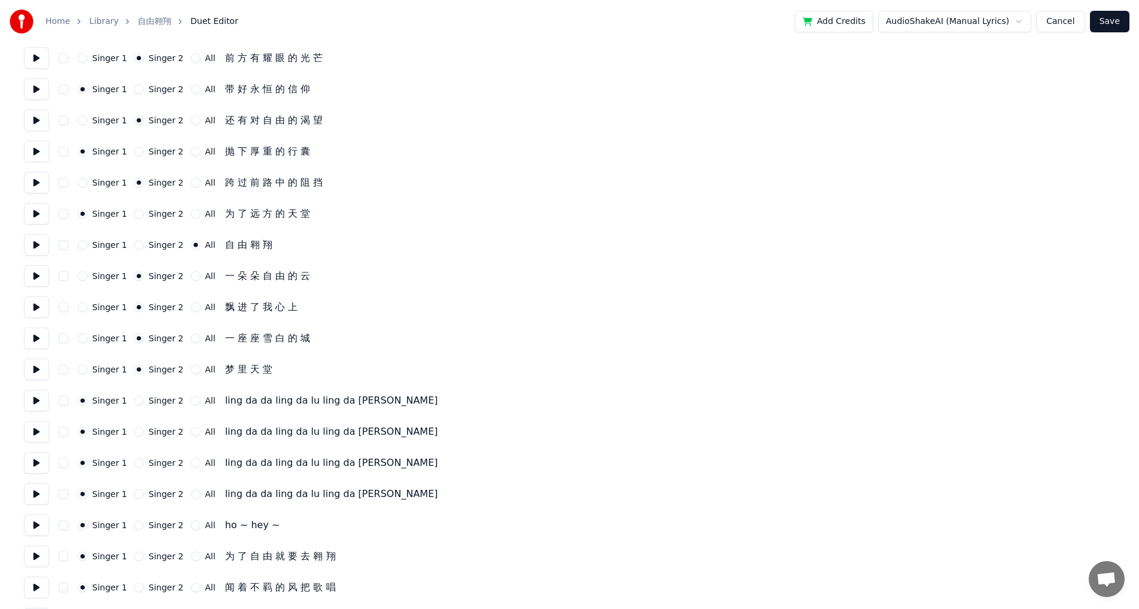
scroll to position [790, 0]
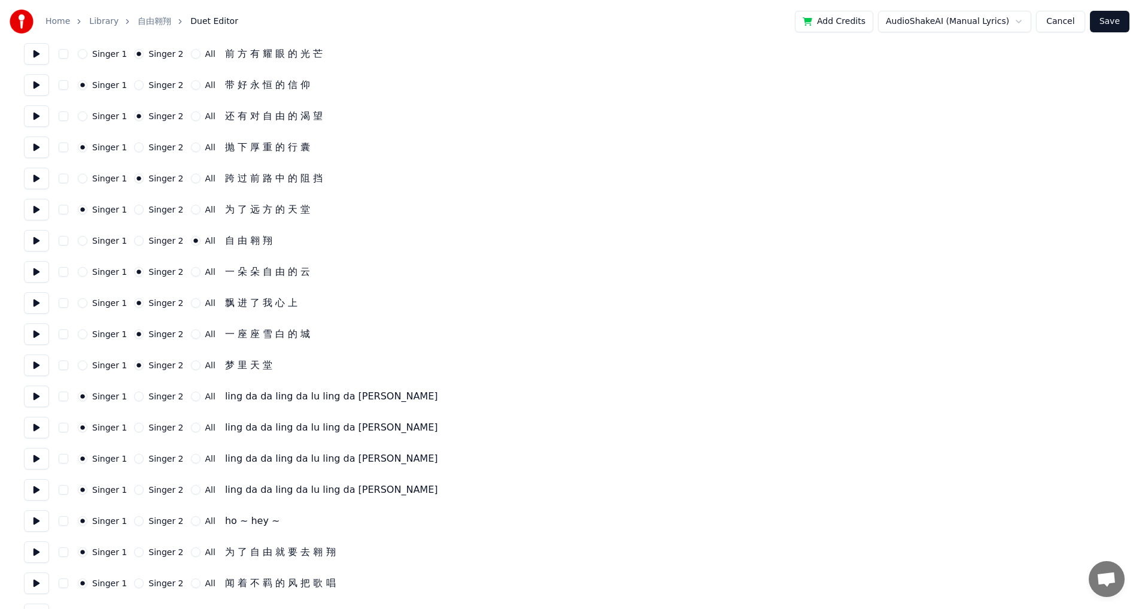
click at [137, 584] on button "Singer 2" at bounding box center [139, 583] width 10 height 10
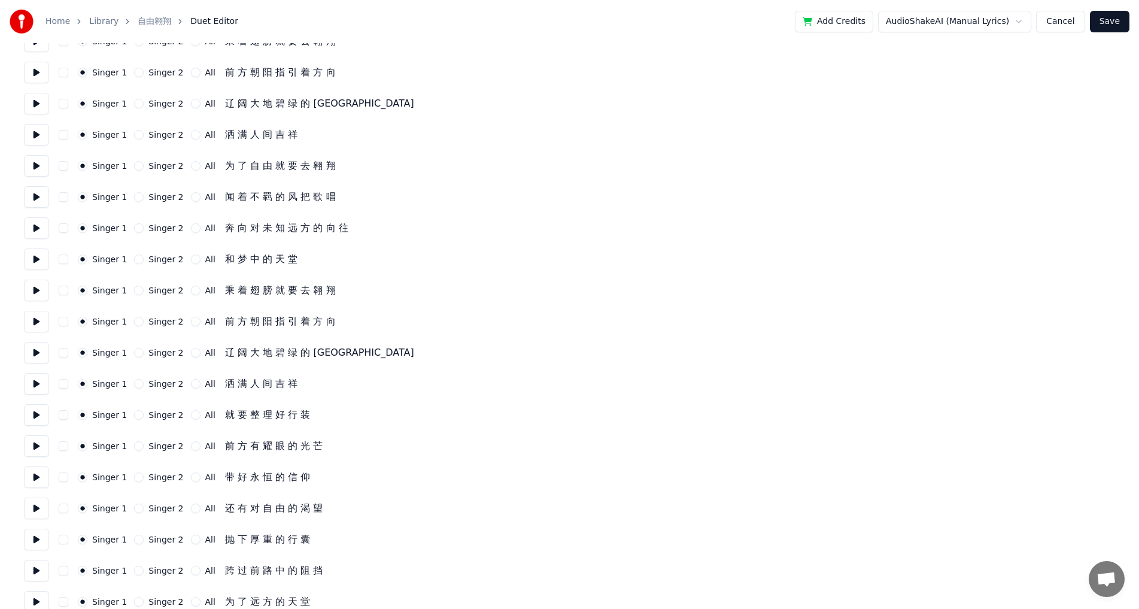
scroll to position [1472, 0]
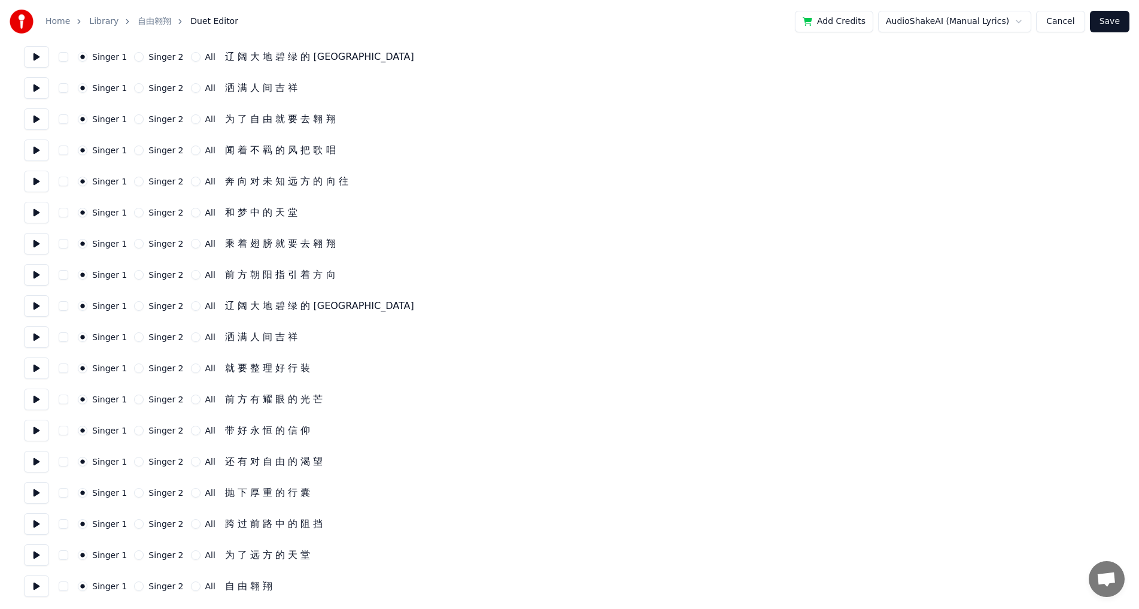
click at [191, 589] on button "All" at bounding box center [196, 586] width 10 height 10
click at [191, 559] on div "All" at bounding box center [203, 555] width 25 height 10
click at [191, 555] on button "All" at bounding box center [196, 555] width 10 height 10
click at [191, 525] on button "All" at bounding box center [196, 524] width 10 height 10
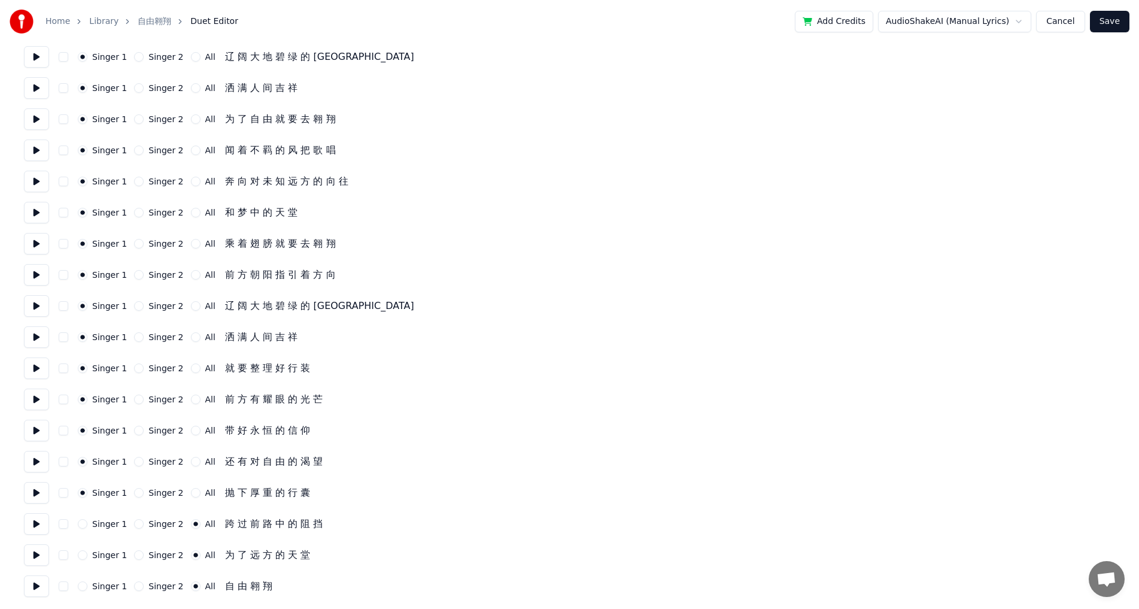
click at [181, 493] on div "Singer 1 Singer 2 All" at bounding box center [147, 493] width 138 height 10
click at [191, 495] on button "All" at bounding box center [196, 493] width 10 height 10
click at [191, 465] on button "All" at bounding box center [196, 462] width 10 height 10
click at [191, 433] on button "All" at bounding box center [196, 431] width 10 height 10
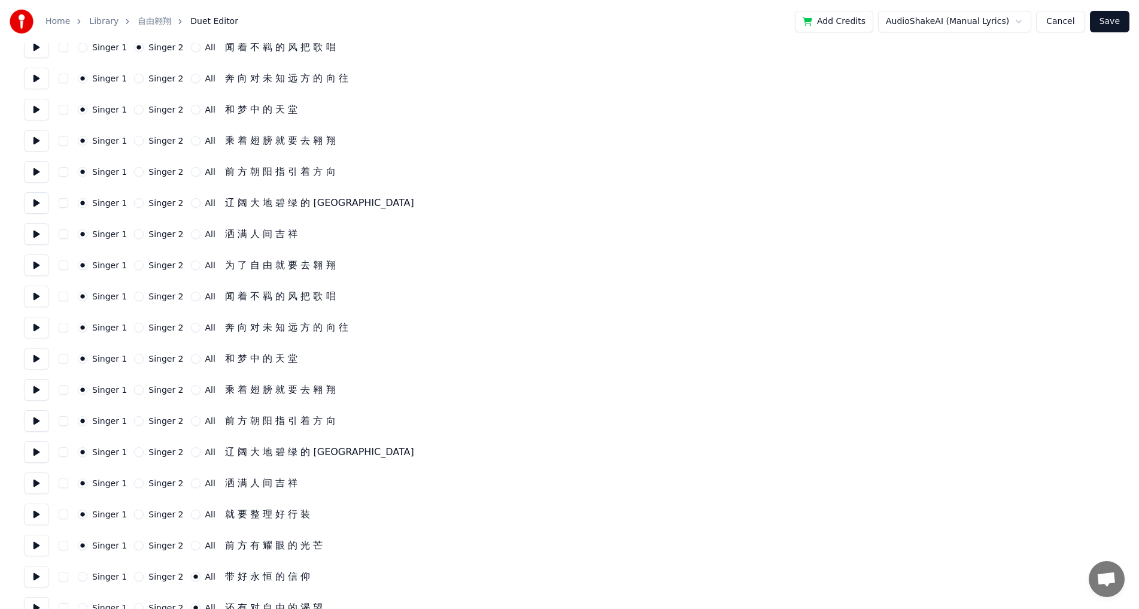
scroll to position [1220, 0]
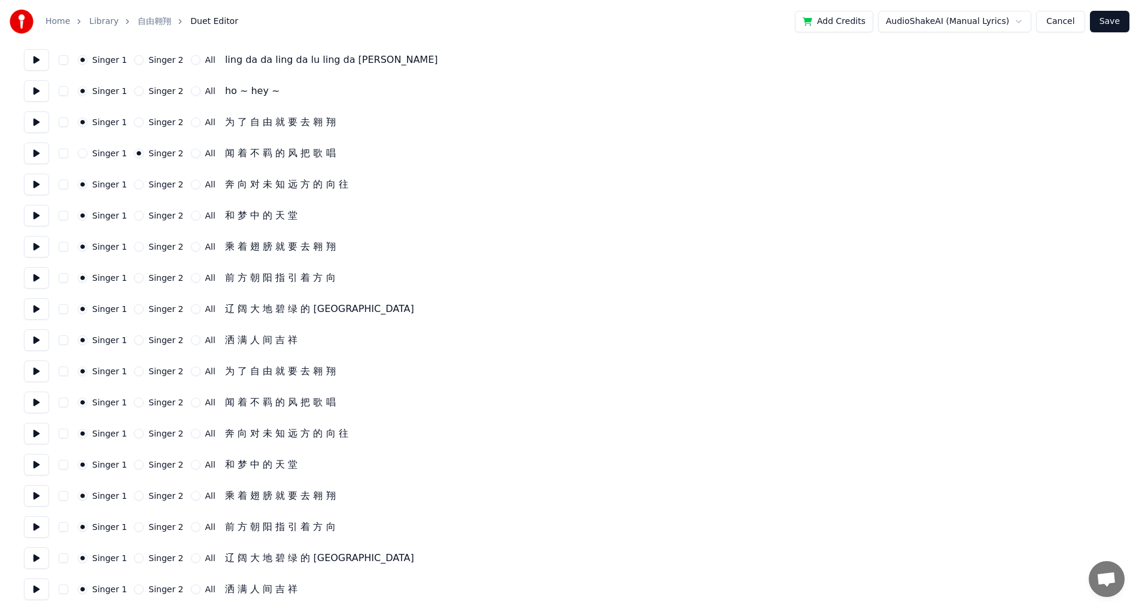
click at [134, 126] on button "Singer 2" at bounding box center [139, 122] width 10 height 10
click at [81, 156] on button "Singer 1" at bounding box center [83, 153] width 10 height 10
click at [135, 186] on button "Singer 2" at bounding box center [139, 185] width 10 height 10
click at [134, 217] on button "Singer 2" at bounding box center [139, 216] width 10 height 10
click at [135, 250] on button "Singer 2" at bounding box center [139, 247] width 10 height 10
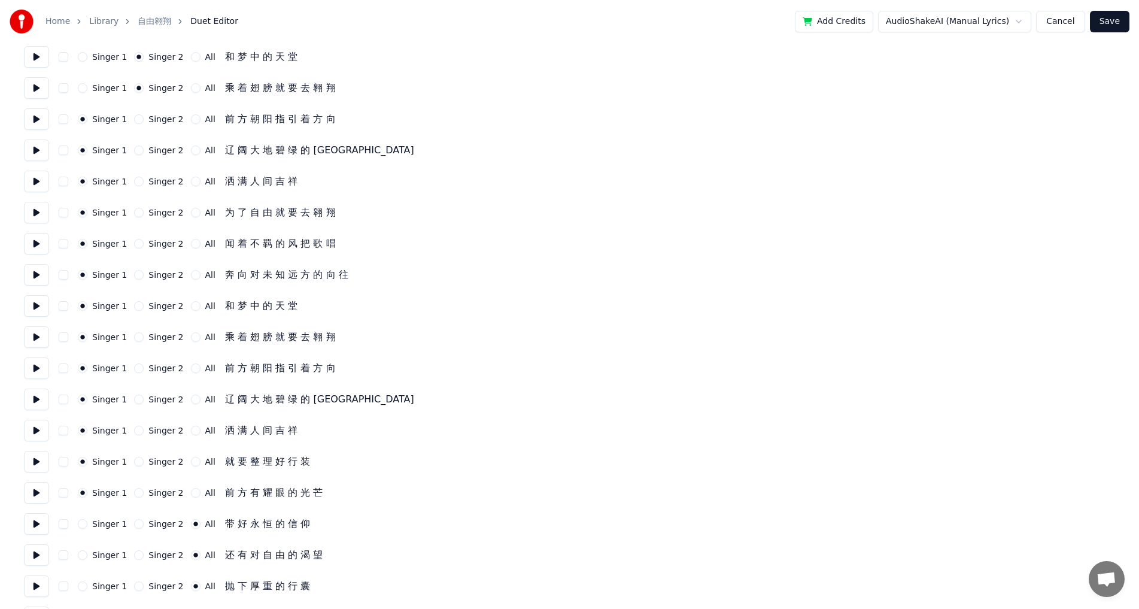
scroll to position [1386, 0]
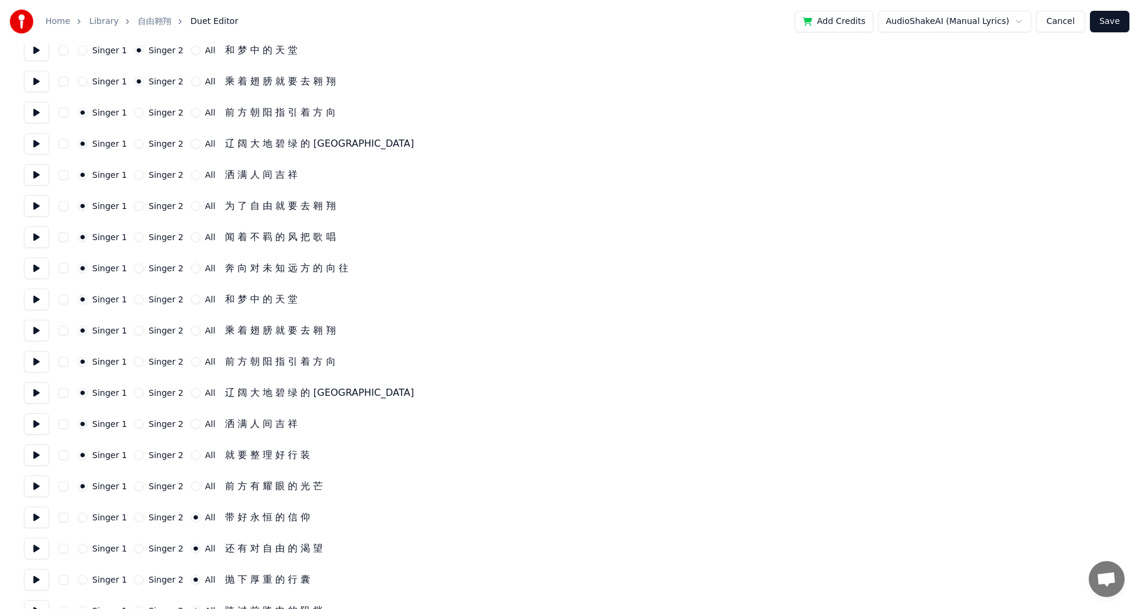
click at [135, 208] on button "Singer 2" at bounding box center [139, 206] width 10 height 10
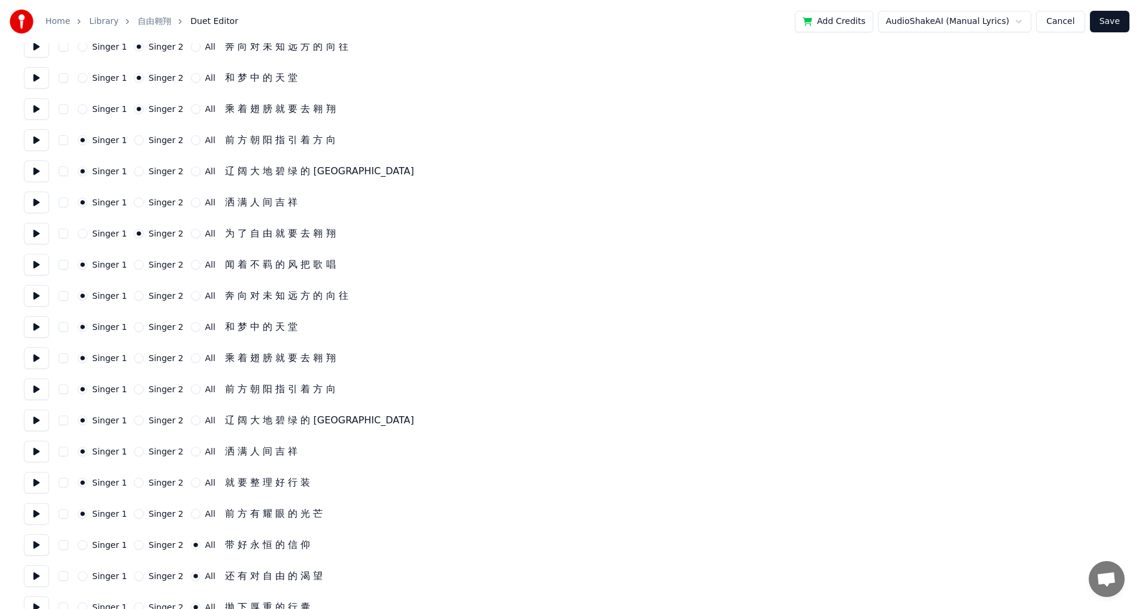
scroll to position [1343, 0]
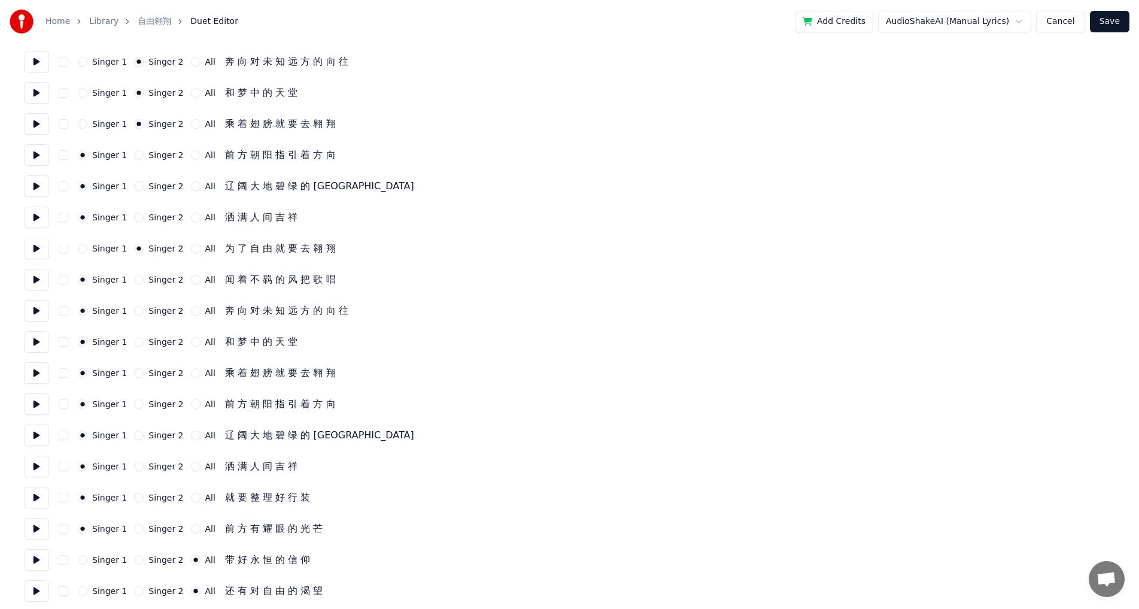
click at [143, 374] on div "Singer 2" at bounding box center [158, 373] width 49 height 10
click at [136, 340] on button "Singer 2" at bounding box center [139, 342] width 10 height 10
click at [136, 311] on button "Singer 2" at bounding box center [139, 311] width 10 height 10
click at [134, 374] on button "Singer 2" at bounding box center [139, 373] width 10 height 10
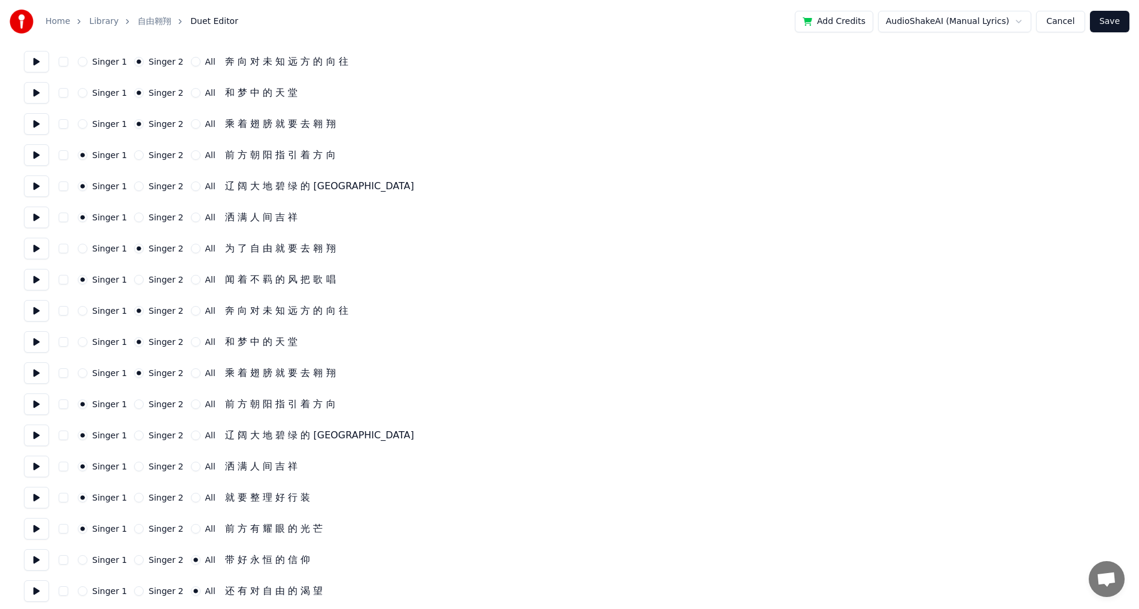
click at [137, 468] on button "Singer 2" at bounding box center [139, 467] width 10 height 10
click at [134, 437] on button "Singer 2" at bounding box center [139, 435] width 10 height 10
click at [191, 499] on button "All" at bounding box center [196, 498] width 10 height 10
click at [191, 525] on button "All" at bounding box center [196, 529] width 10 height 10
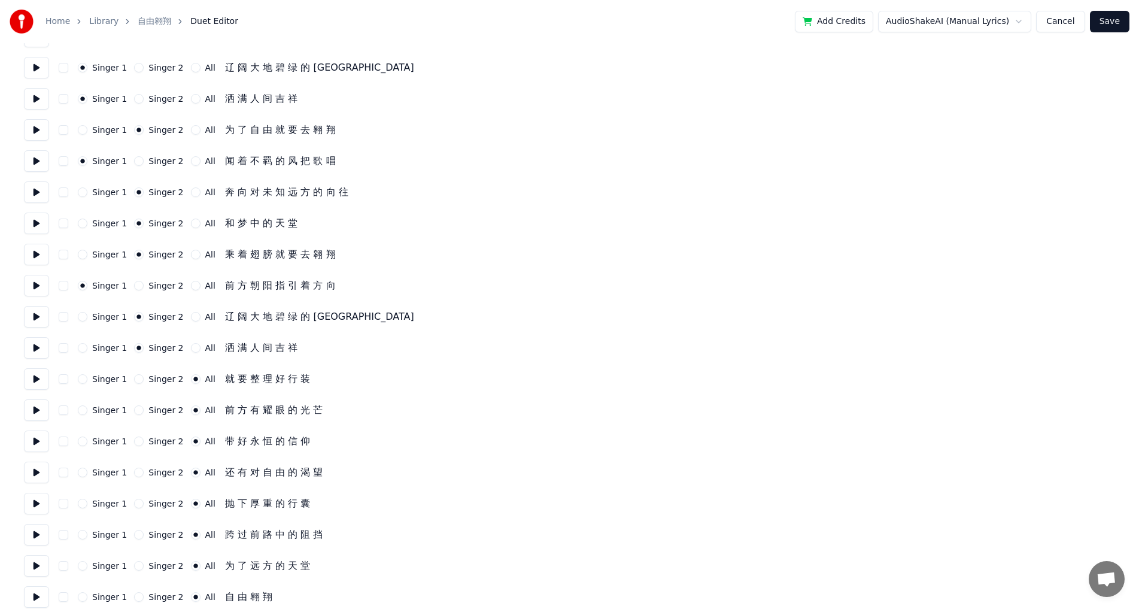
scroll to position [1472, 0]
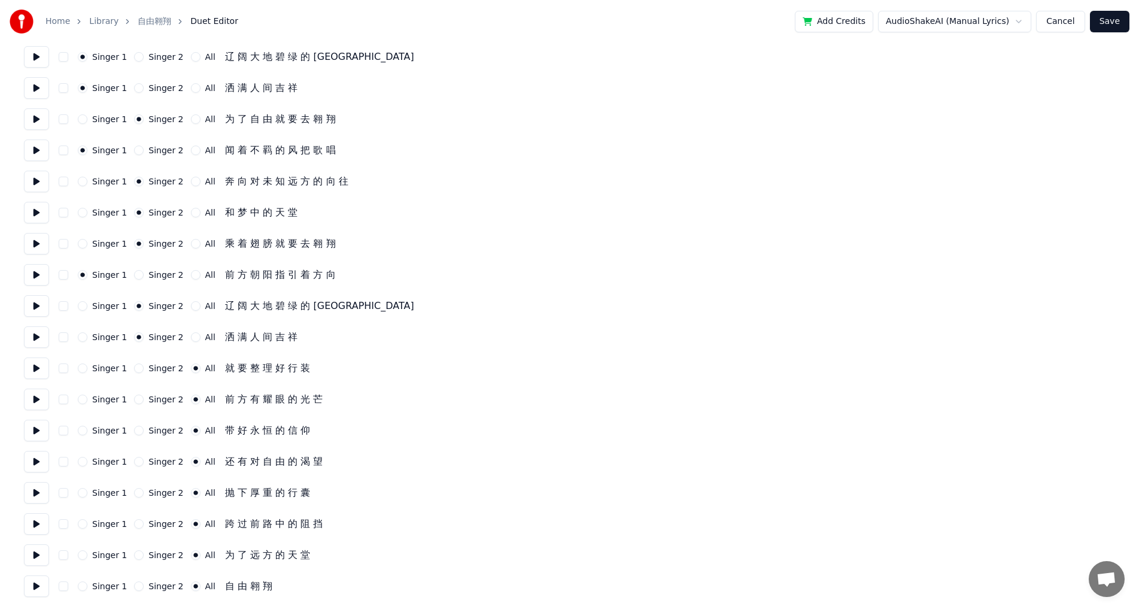
click at [1111, 16] on button "Save" at bounding box center [1110, 22] width 40 height 22
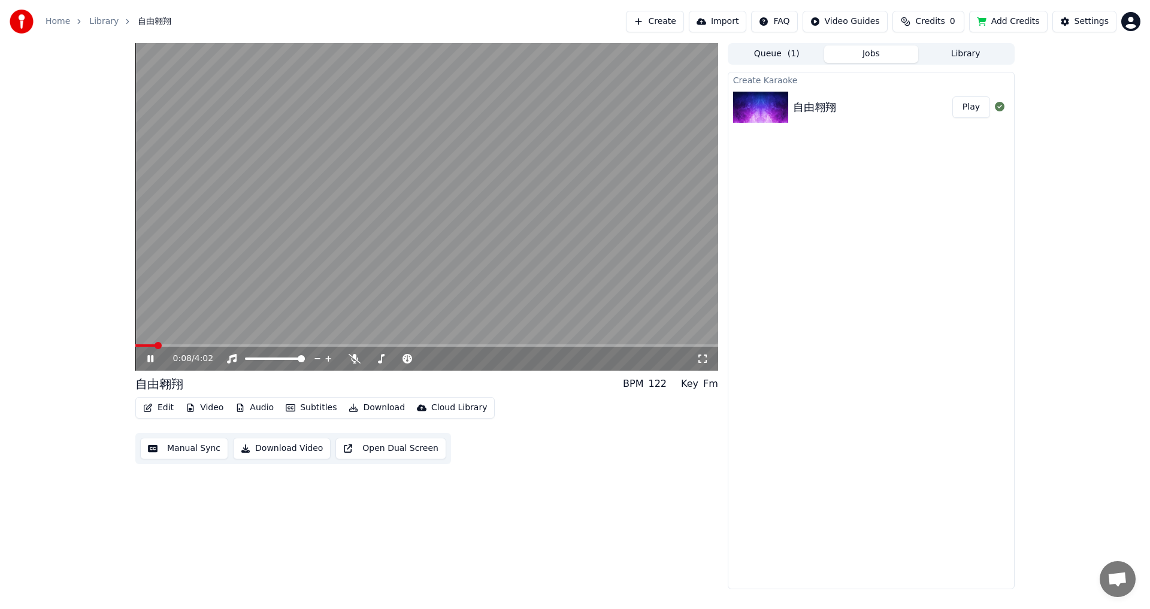
click at [703, 353] on div "0:08 / 4:02" at bounding box center [426, 359] width 573 height 12
click at [974, 108] on button "Play" at bounding box center [971, 107] width 38 height 22
click at [701, 359] on icon at bounding box center [702, 359] width 12 height 10
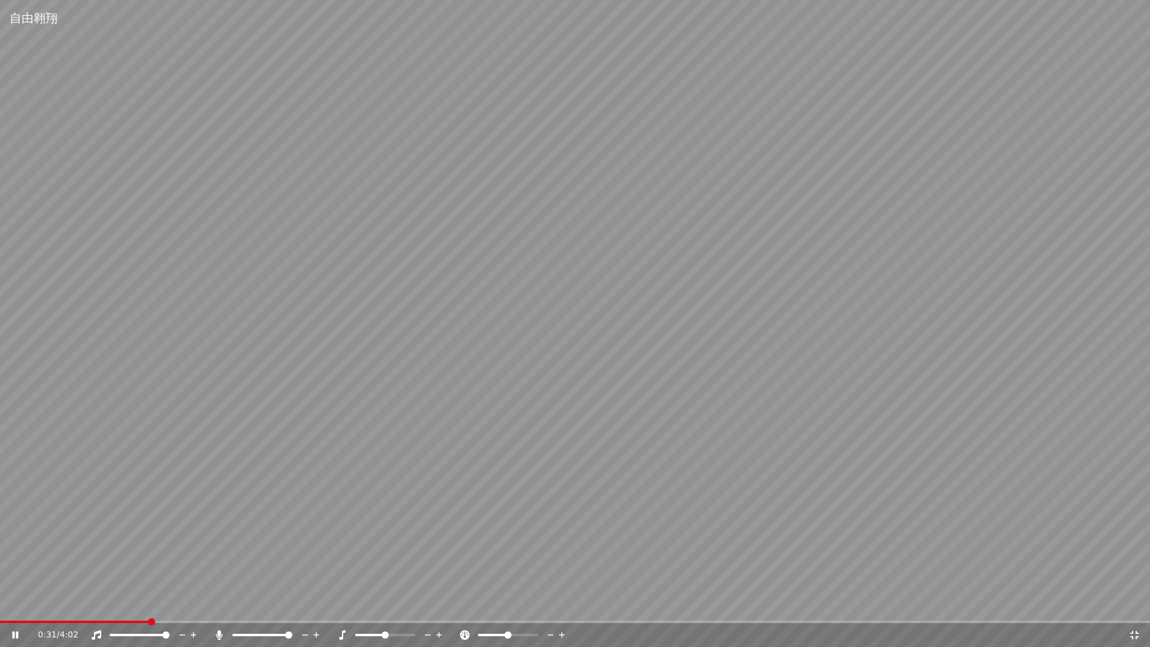
click at [292, 608] on span at bounding box center [288, 634] width 7 height 7
click at [1133, 608] on icon at bounding box center [1134, 635] width 12 height 10
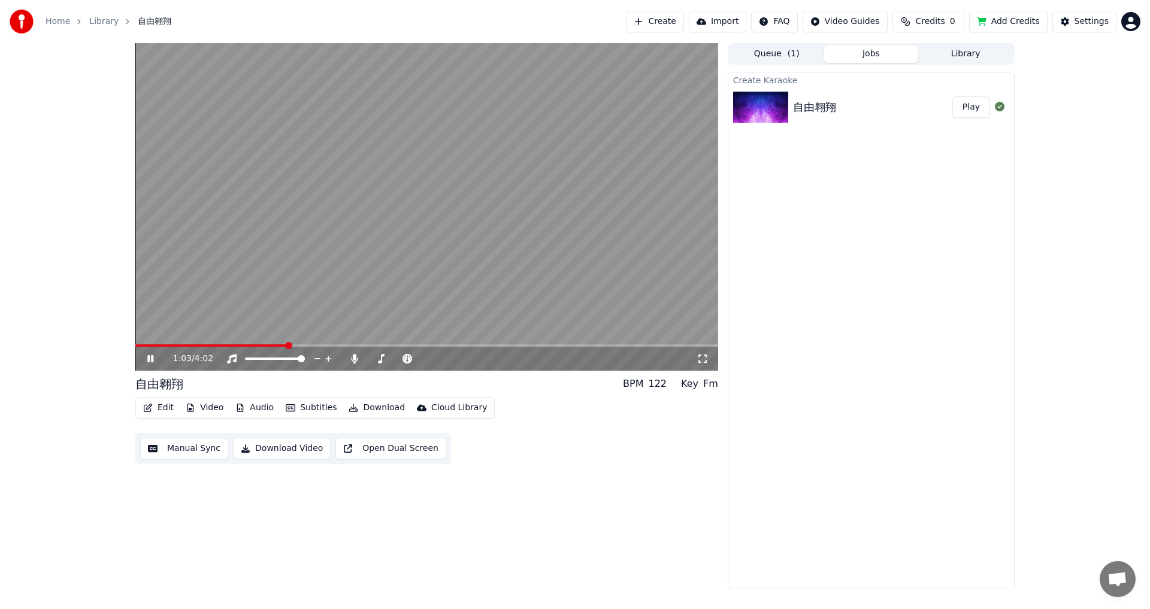
click at [140, 344] on video at bounding box center [426, 207] width 583 height 328
click at [138, 344] on span at bounding box center [136, 345] width 2 height 2
click at [147, 357] on icon at bounding box center [159, 359] width 28 height 10
click at [570, 345] on span at bounding box center [352, 345] width 435 height 2
click at [545, 344] on video at bounding box center [426, 207] width 583 height 328
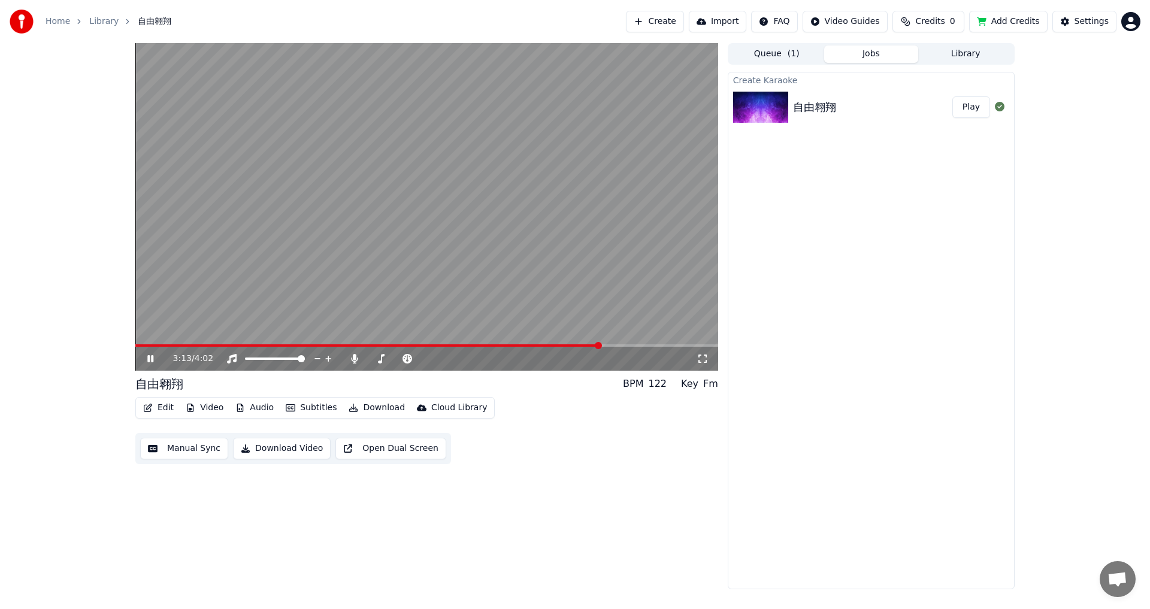
click at [545, 344] on video at bounding box center [426, 207] width 583 height 328
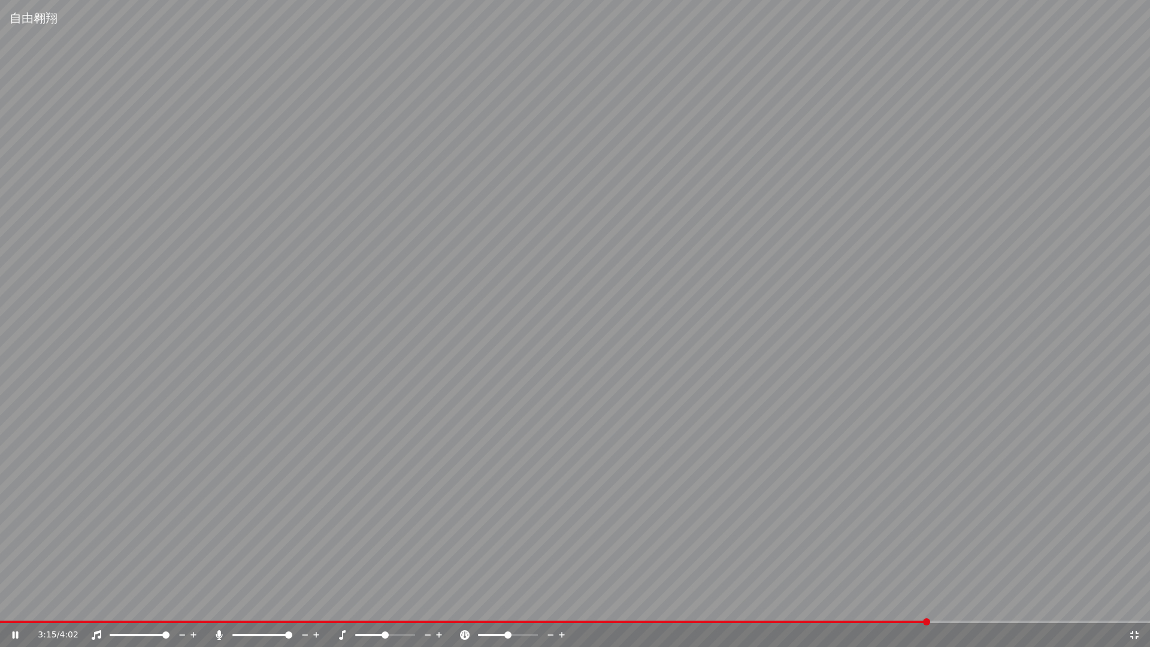
click at [1135, 608] on icon at bounding box center [1134, 635] width 12 height 10
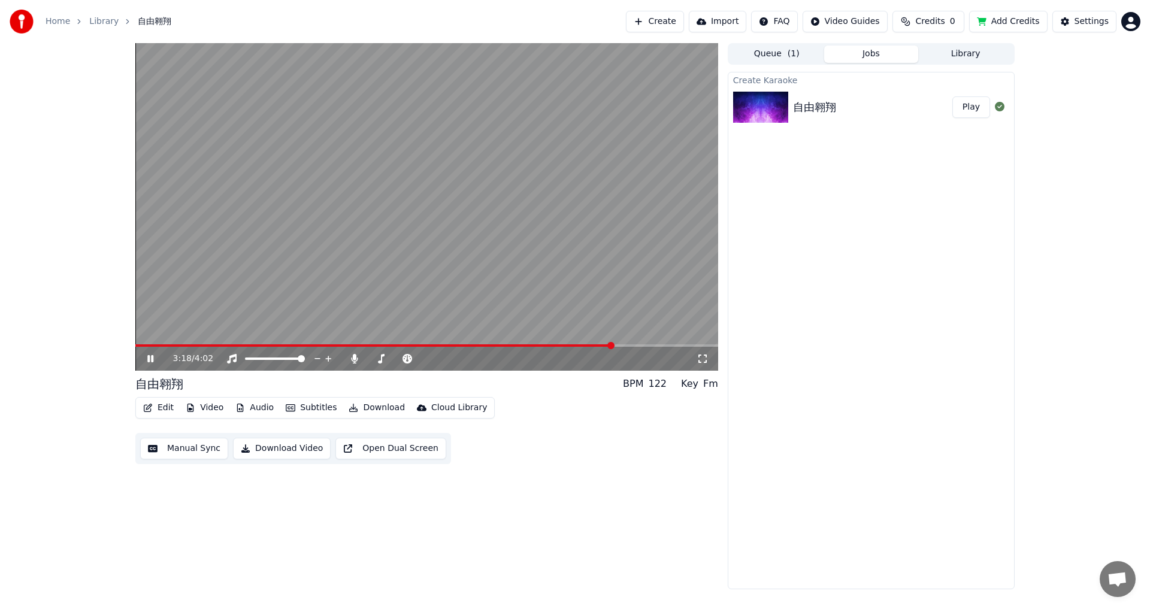
click at [514, 343] on video at bounding box center [426, 207] width 583 height 328
click at [523, 347] on div "3:18 / 4:02" at bounding box center [426, 359] width 583 height 24
click at [528, 345] on span at bounding box center [374, 345] width 478 height 2
click at [607, 345] on span at bounding box center [610, 345] width 7 height 7
click at [148, 358] on icon at bounding box center [150, 358] width 7 height 8
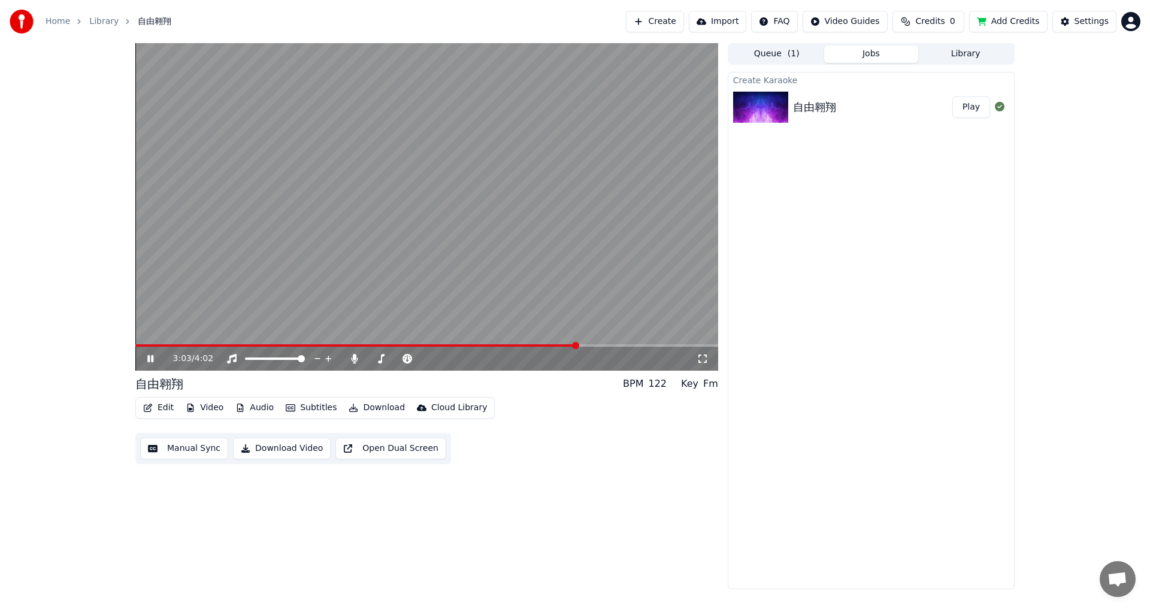
click at [149, 358] on icon at bounding box center [150, 358] width 6 height 7
click at [156, 408] on button "Edit" at bounding box center [158, 407] width 40 height 17
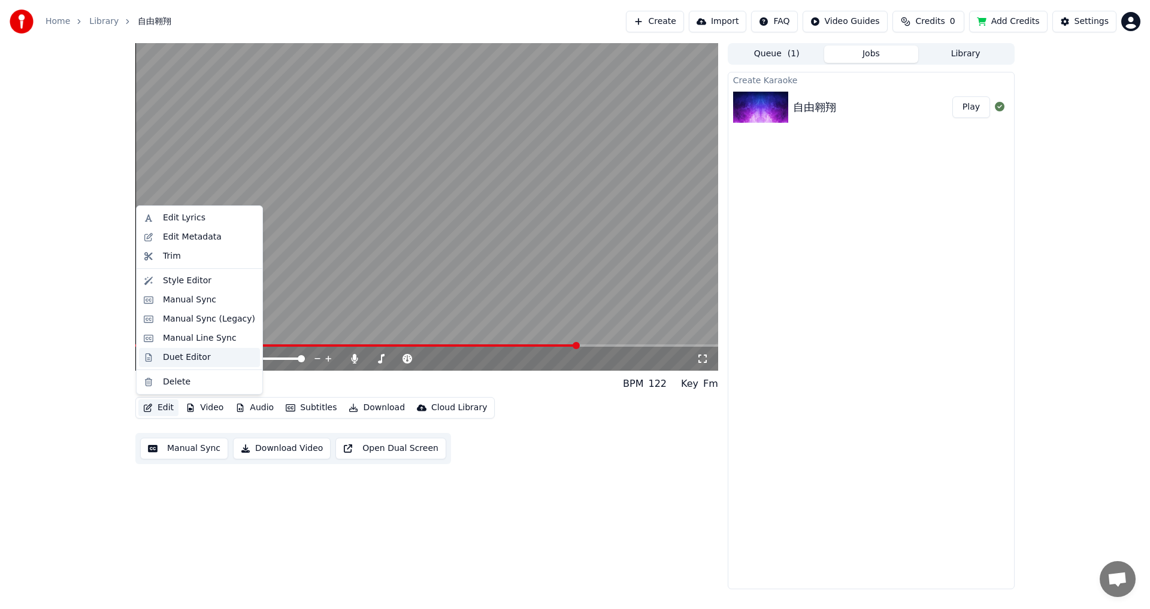
click at [191, 361] on div "Duet Editor" at bounding box center [187, 357] width 48 height 12
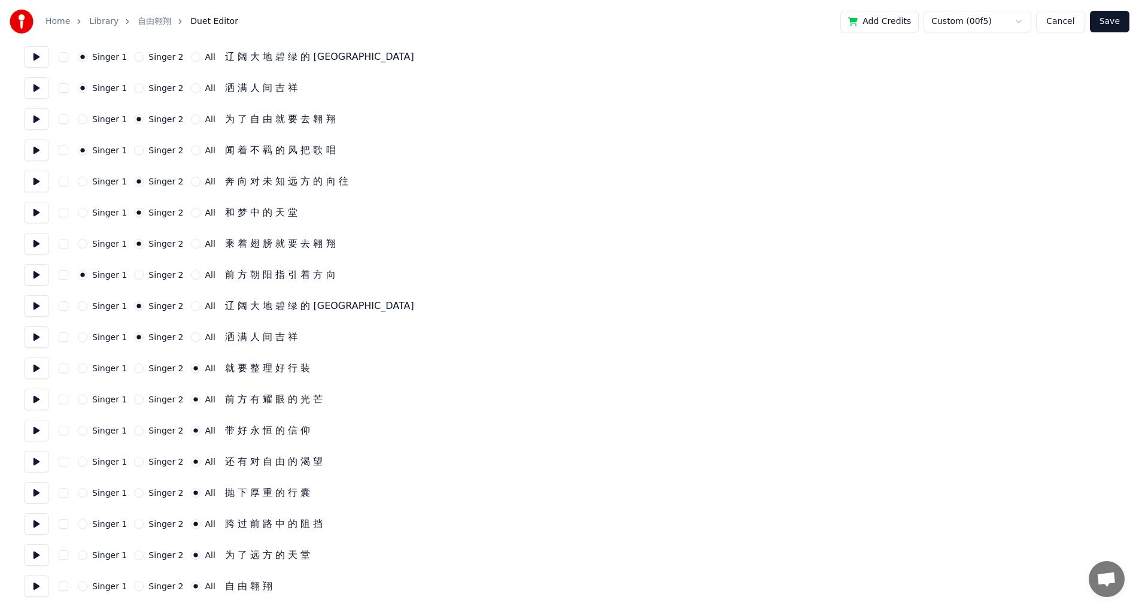
scroll to position [1445, 0]
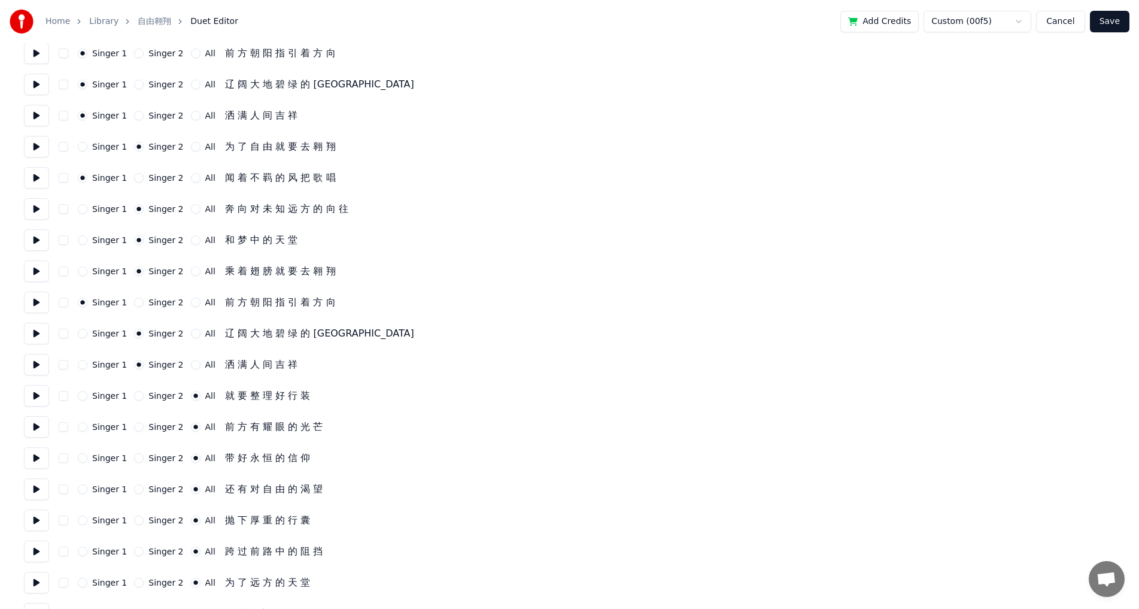
click at [135, 82] on button "Singer 2" at bounding box center [139, 85] width 10 height 10
click at [135, 115] on button "Singer 2" at bounding box center [139, 116] width 10 height 10
click at [1105, 18] on button "Save" at bounding box center [1110, 22] width 40 height 22
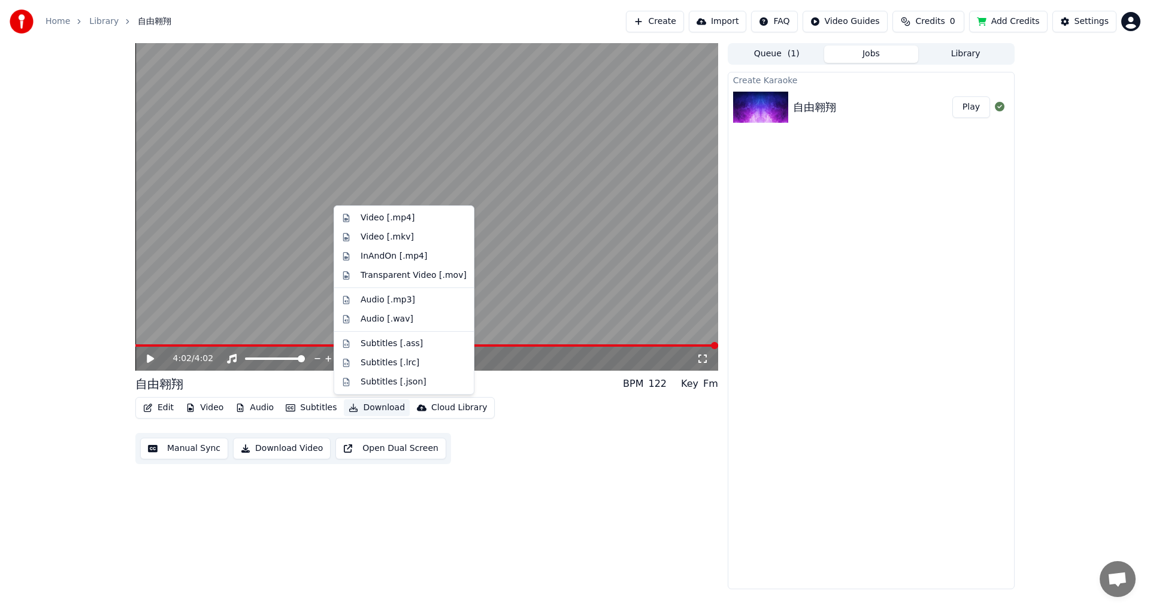
click at [376, 408] on button "Download" at bounding box center [377, 407] width 66 height 17
click at [422, 254] on div "InAndOn [.mp4]" at bounding box center [413, 256] width 106 height 12
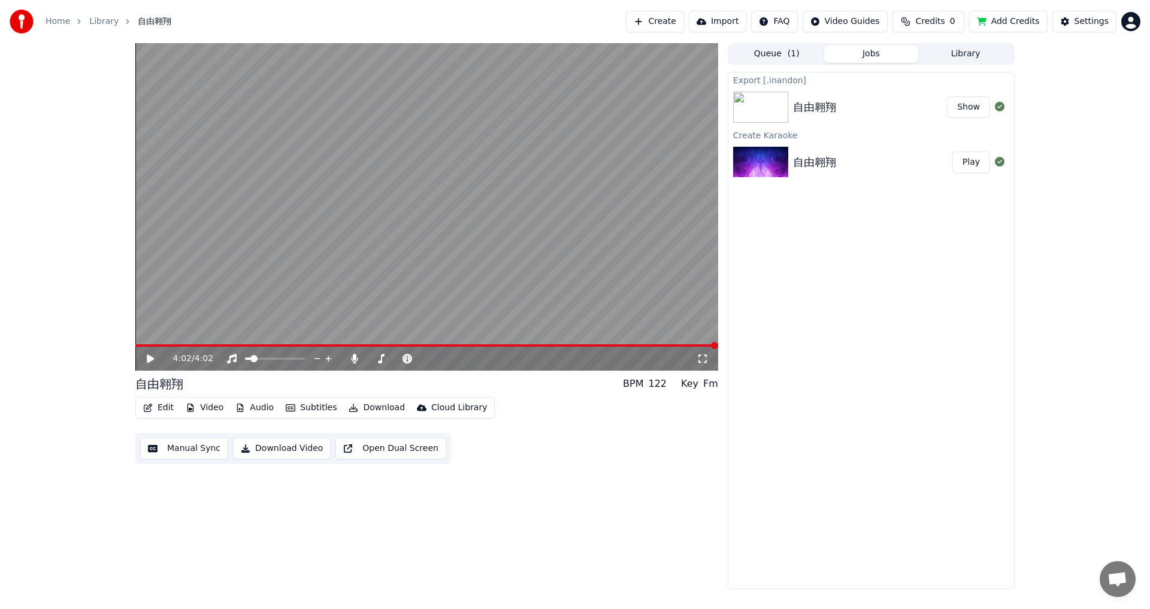
click at [148, 361] on icon at bounding box center [150, 358] width 7 height 8
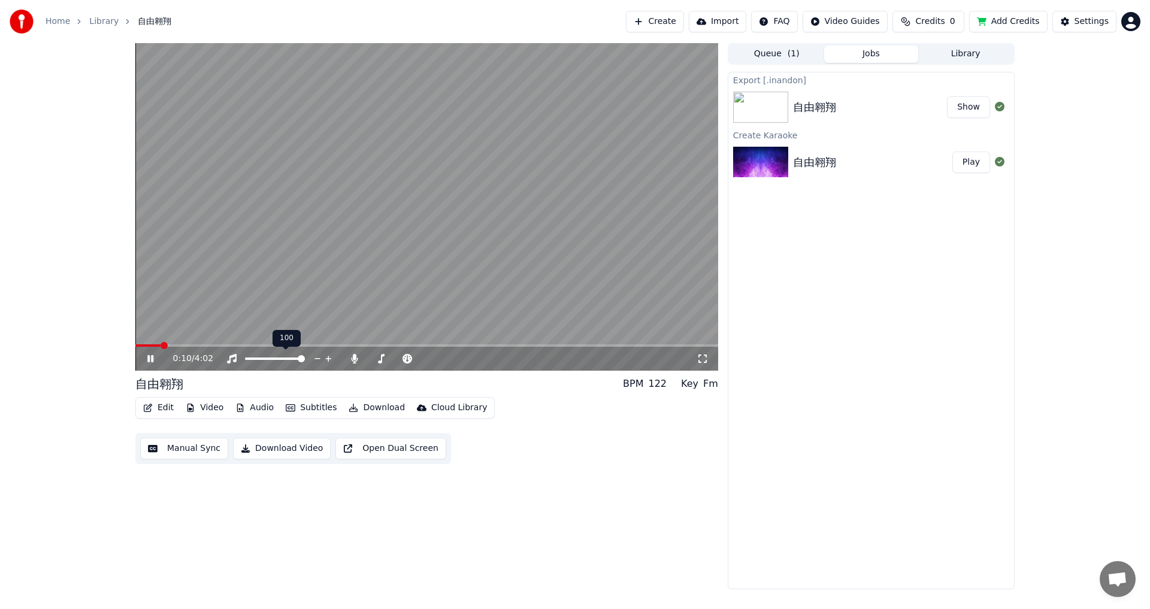
click at [305, 358] on span at bounding box center [301, 358] width 7 height 7
click at [307, 358] on div at bounding box center [286, 359] width 96 height 12
click at [354, 366] on div "0:31 / 4:02" at bounding box center [426, 359] width 583 height 24
click at [353, 356] on icon at bounding box center [354, 359] width 7 height 10
click at [353, 356] on icon at bounding box center [354, 359] width 12 height 10
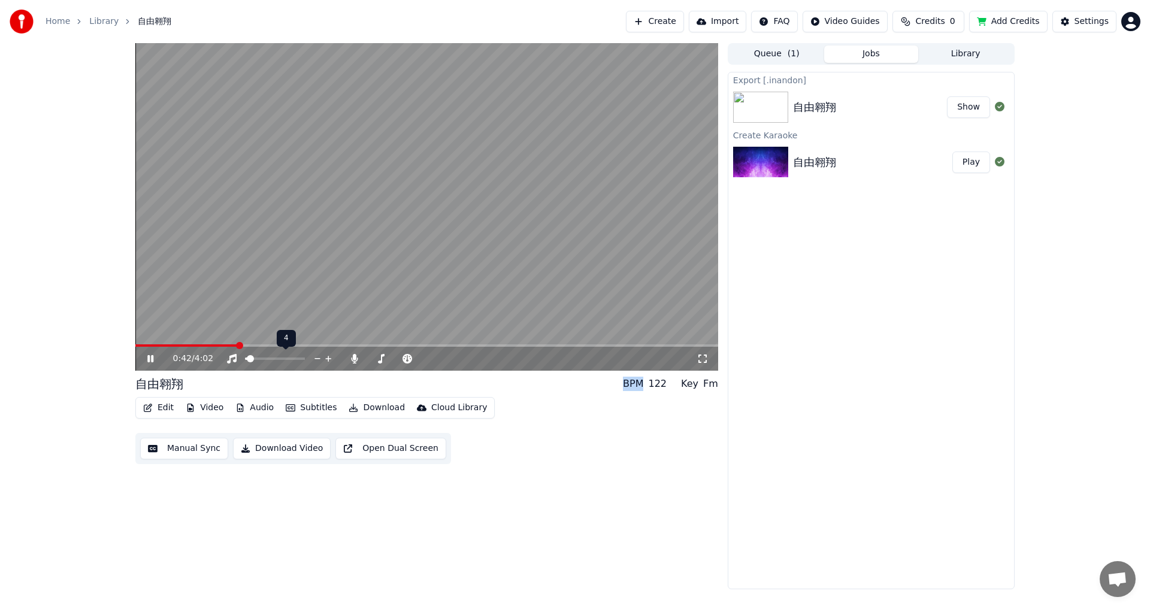
click at [247, 358] on span at bounding box center [250, 358] width 7 height 7
click at [353, 363] on icon at bounding box center [354, 359] width 7 height 10
click at [353, 363] on icon at bounding box center [354, 359] width 12 height 10
click at [428, 356] on span at bounding box center [423, 358] width 7 height 7
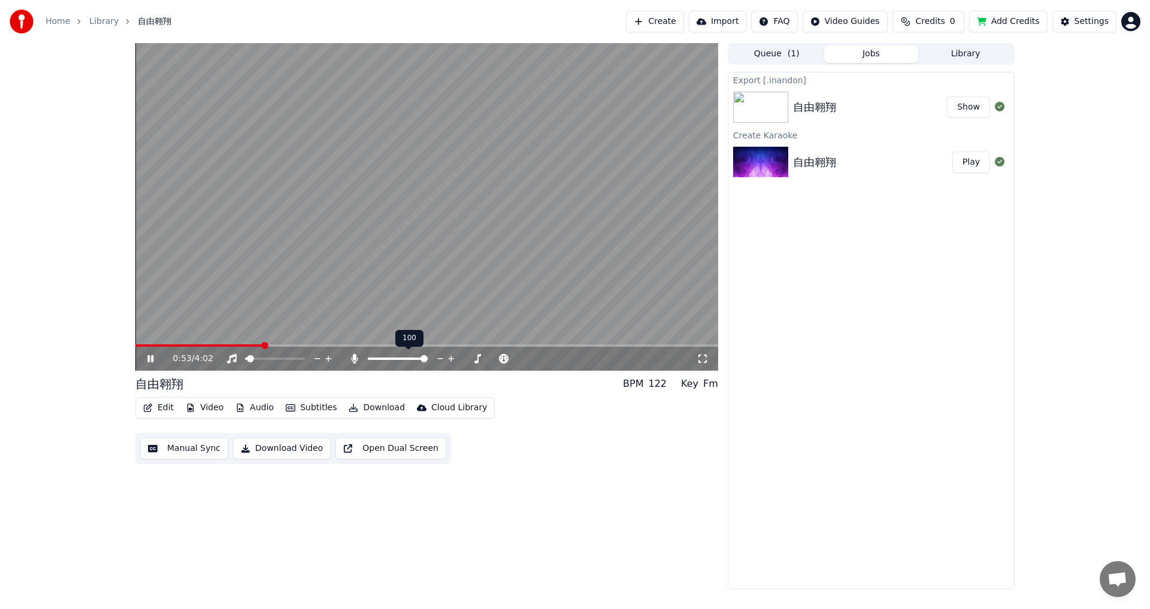
click at [429, 356] on div at bounding box center [408, 359] width 96 height 12
click at [374, 362] on span at bounding box center [375, 358] width 7 height 7
click at [305, 359] on span at bounding box center [301, 358] width 7 height 7
click at [315, 359] on icon at bounding box center [317, 359] width 11 height 12
click at [305, 358] on div at bounding box center [286, 359] width 96 height 12
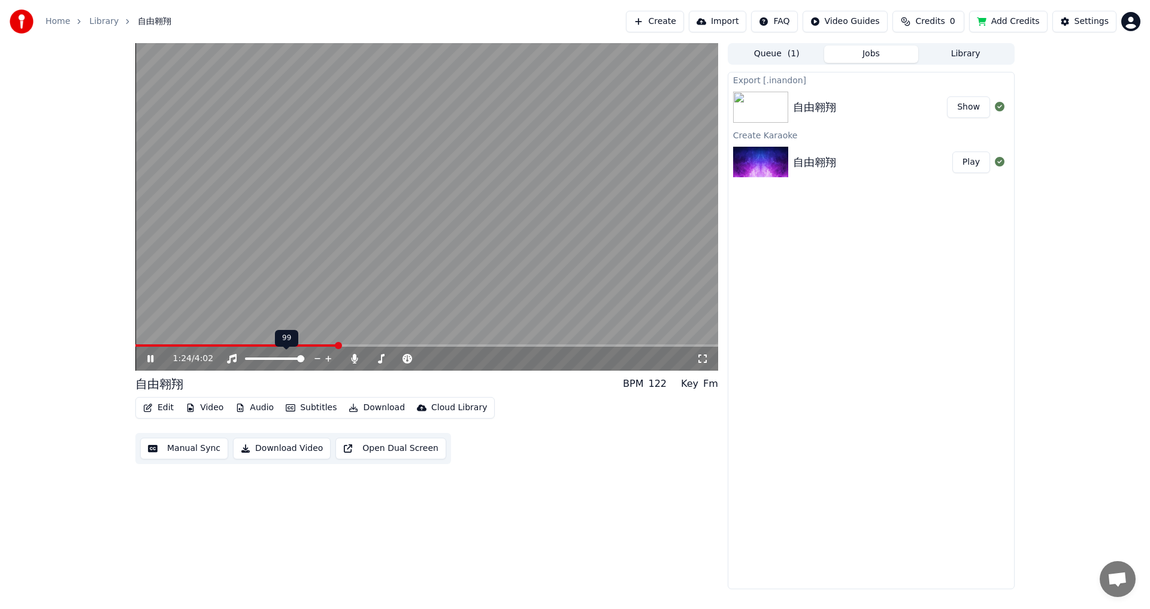
click at [305, 359] on div at bounding box center [286, 359] width 96 height 12
click at [306, 360] on div at bounding box center [286, 359] width 96 height 12
click at [380, 360] on span at bounding box center [381, 358] width 7 height 7
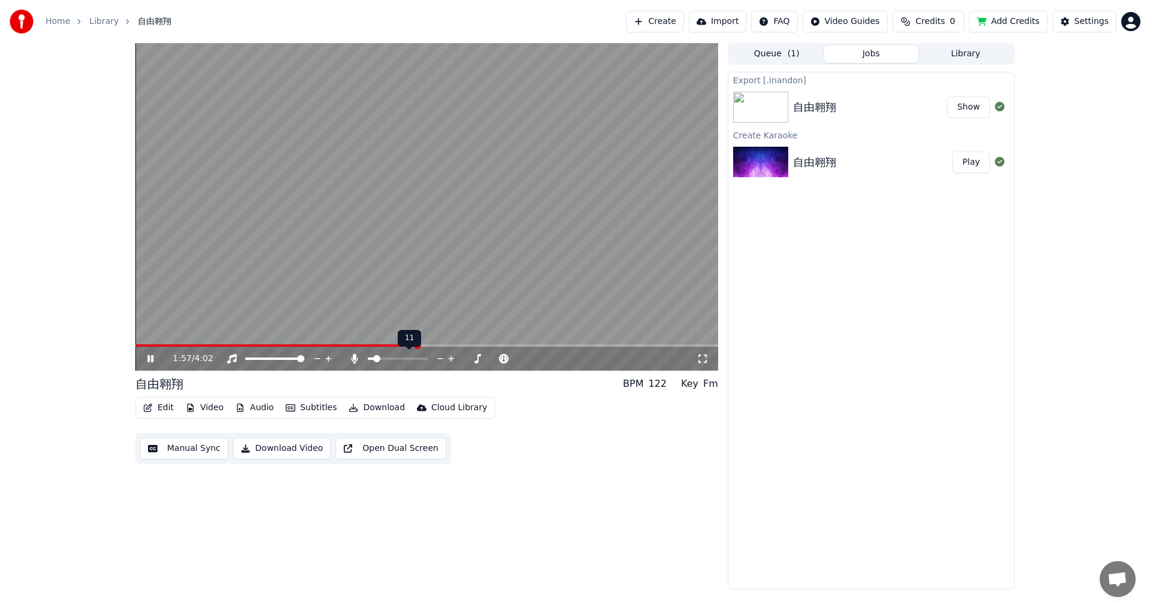
click at [374, 362] on span at bounding box center [376, 358] width 7 height 7
click at [374, 364] on div at bounding box center [408, 359] width 96 height 12
click at [368, 362] on span at bounding box center [371, 358] width 7 height 7
click at [378, 357] on span at bounding box center [380, 358] width 7 height 7
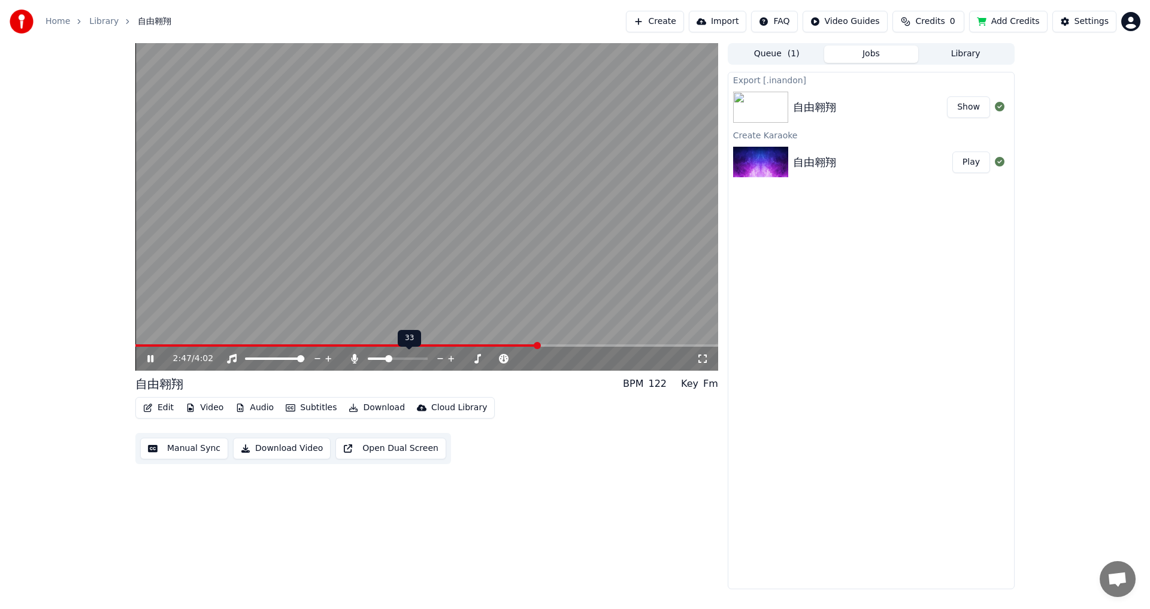
click at [387, 357] on span at bounding box center [388, 358] width 7 height 7
click at [368, 362] on span at bounding box center [371, 358] width 7 height 7
click at [355, 374] on div "3:34 / 4:02 自由翱翔 BPM 122 Key Fm Edit Video Audio Subtitles Download Cloud Libra…" at bounding box center [426, 316] width 583 height 546
